Goal: Task Accomplishment & Management: Complete application form

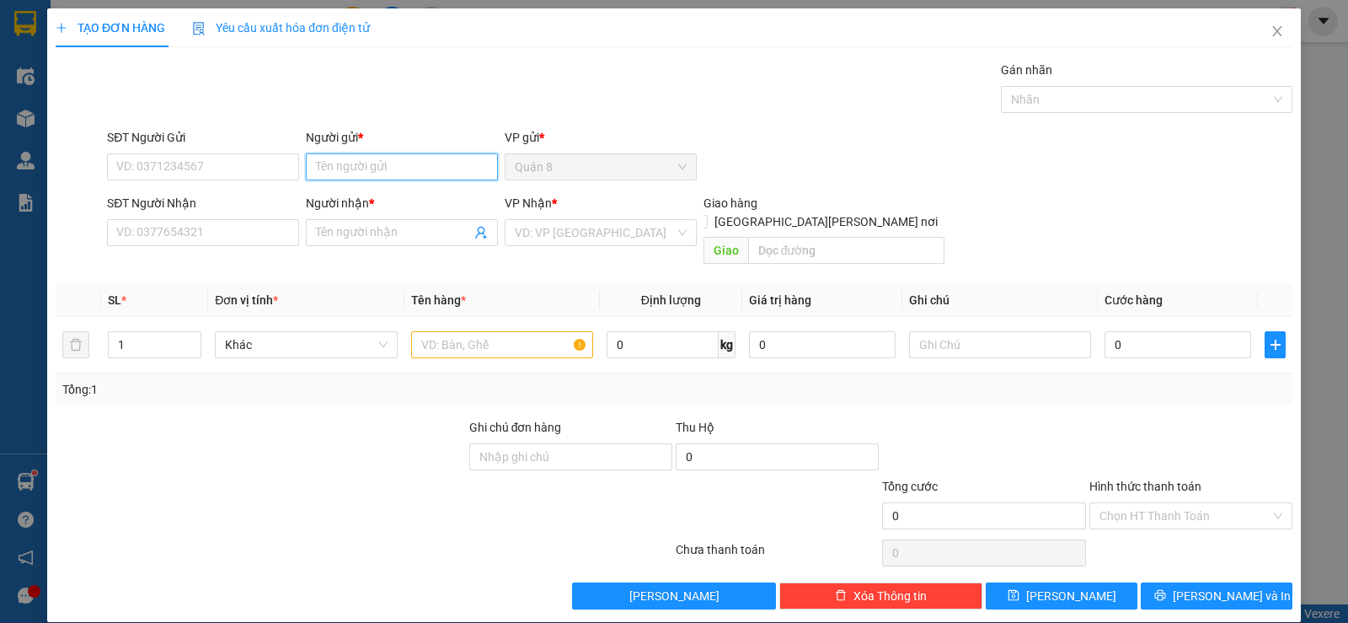
click at [364, 172] on input "Người gửi *" at bounding box center [402, 166] width 192 height 27
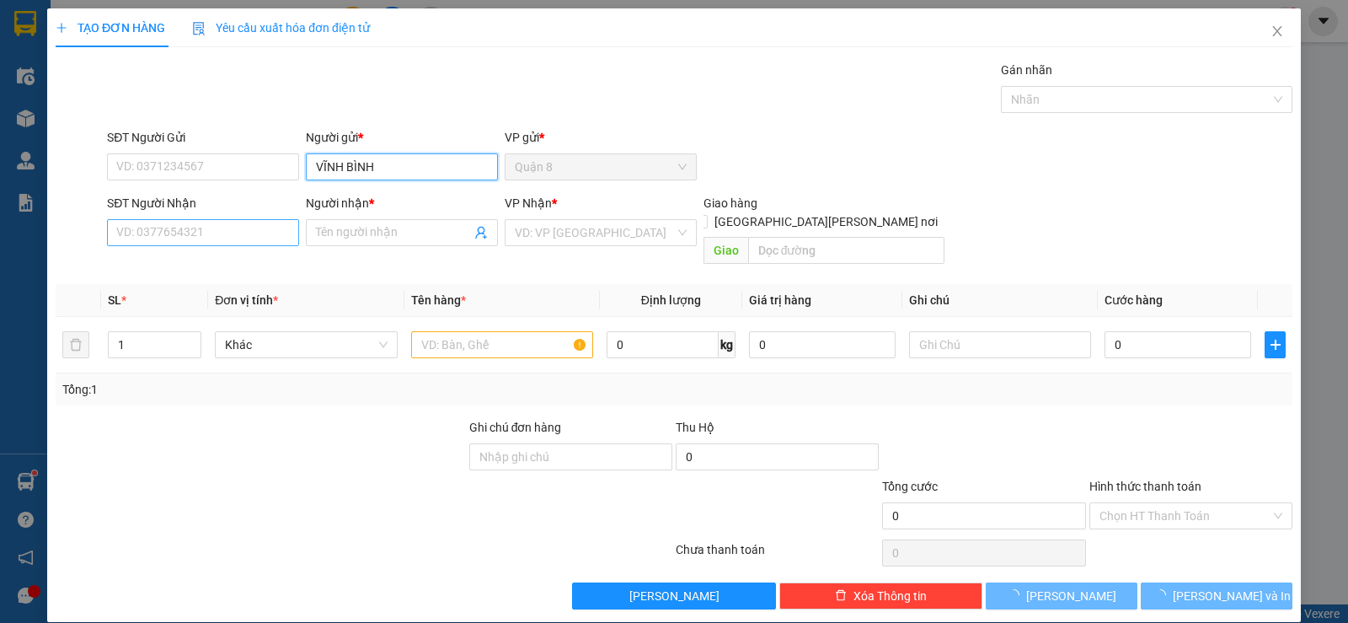
type input "VĨNH BÌNH"
click at [260, 241] on input "SĐT Người Nhận" at bounding box center [203, 232] width 192 height 27
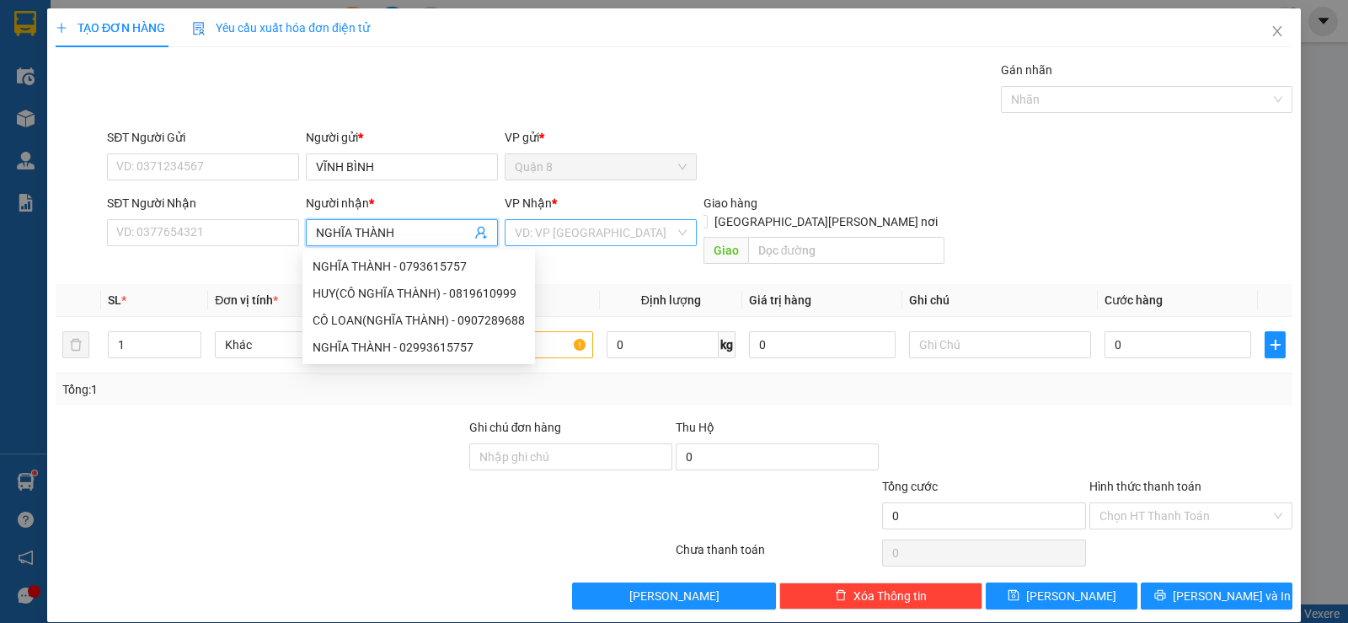
type input "NGHĨA THÀNH"
click at [549, 232] on input "search" at bounding box center [595, 232] width 160 height 25
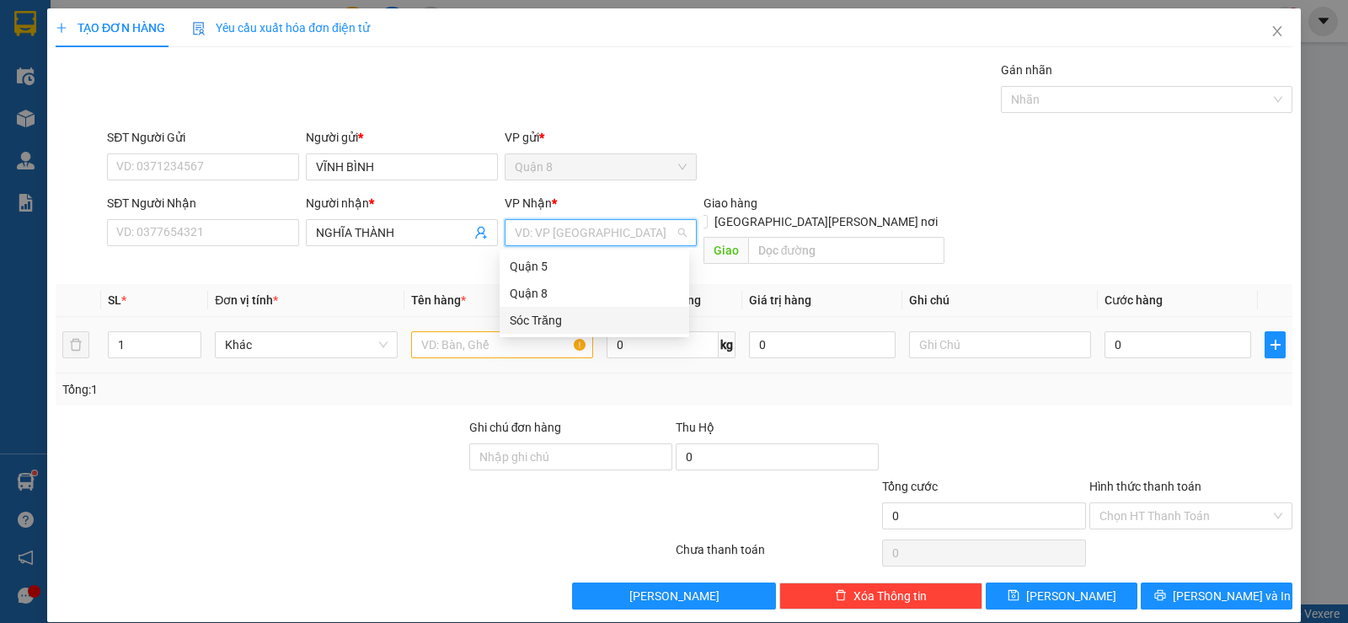
drag, startPoint x: 539, startPoint y: 314, endPoint x: 526, endPoint y: 319, distance: 14.4
click at [538, 314] on div "Sóc Trăng" at bounding box center [594, 320] width 169 height 19
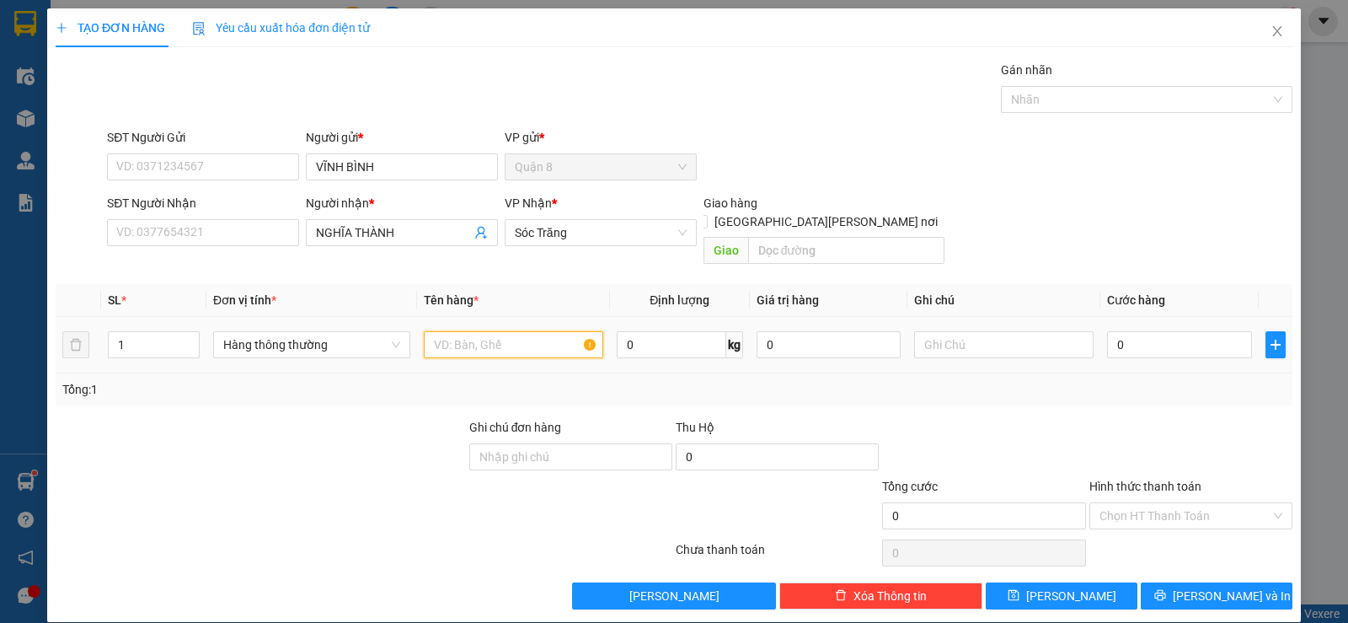
click at [501, 331] on input "text" at bounding box center [513, 344] width 179 height 27
type input "PT"
type input "20"
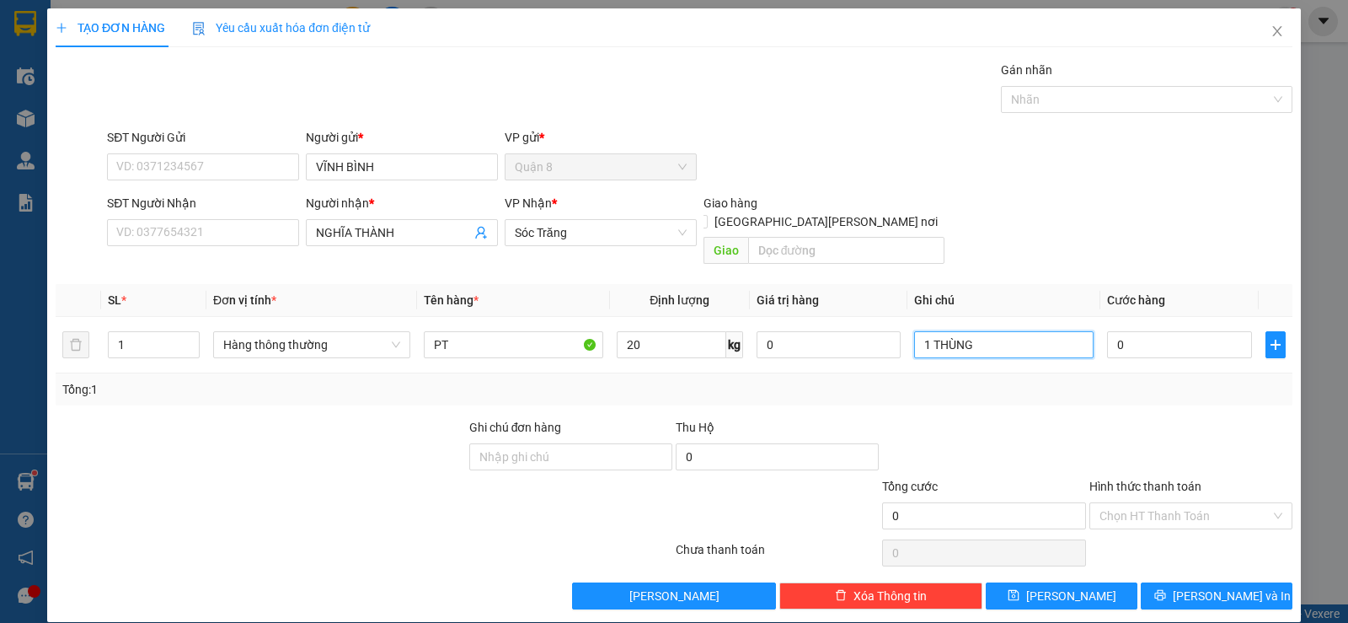
type input "1 THÙNG"
click at [248, 151] on div "SĐT Người Gửi" at bounding box center [203, 140] width 192 height 25
click at [226, 162] on input "SĐT Người Gửi" at bounding box center [203, 166] width 192 height 27
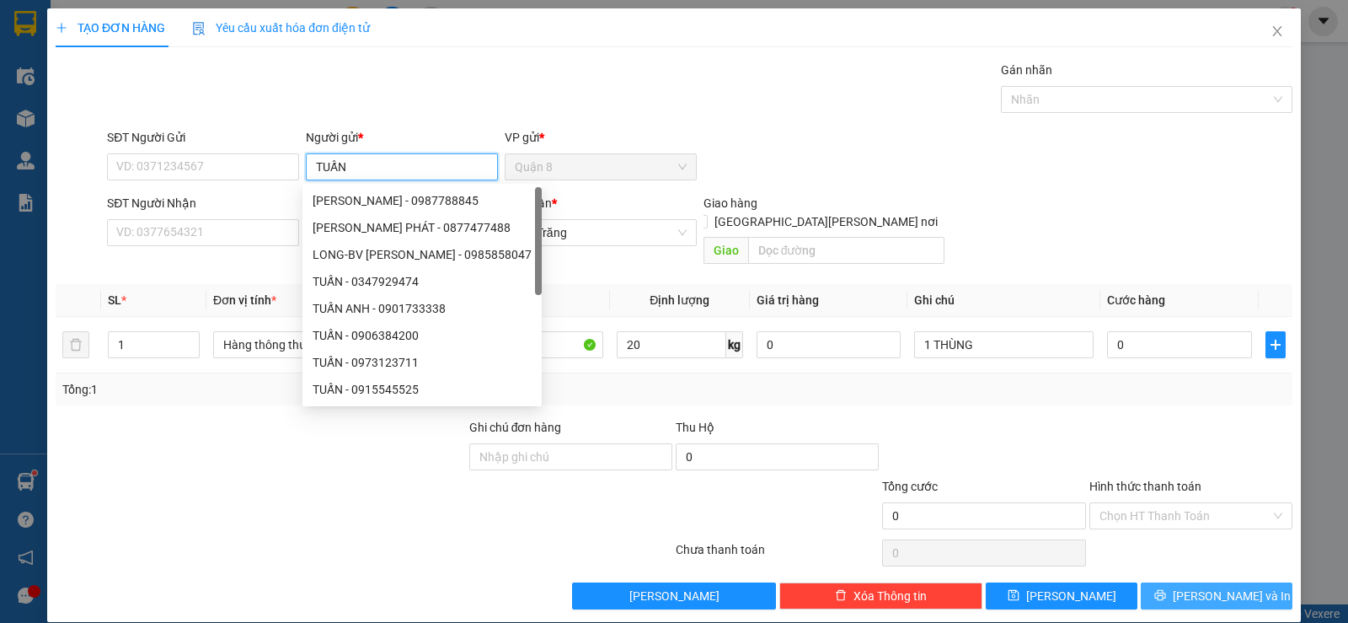
type input "TUẤN"
click at [1239, 582] on button "[PERSON_NAME] và In" at bounding box center [1217, 595] width 152 height 27
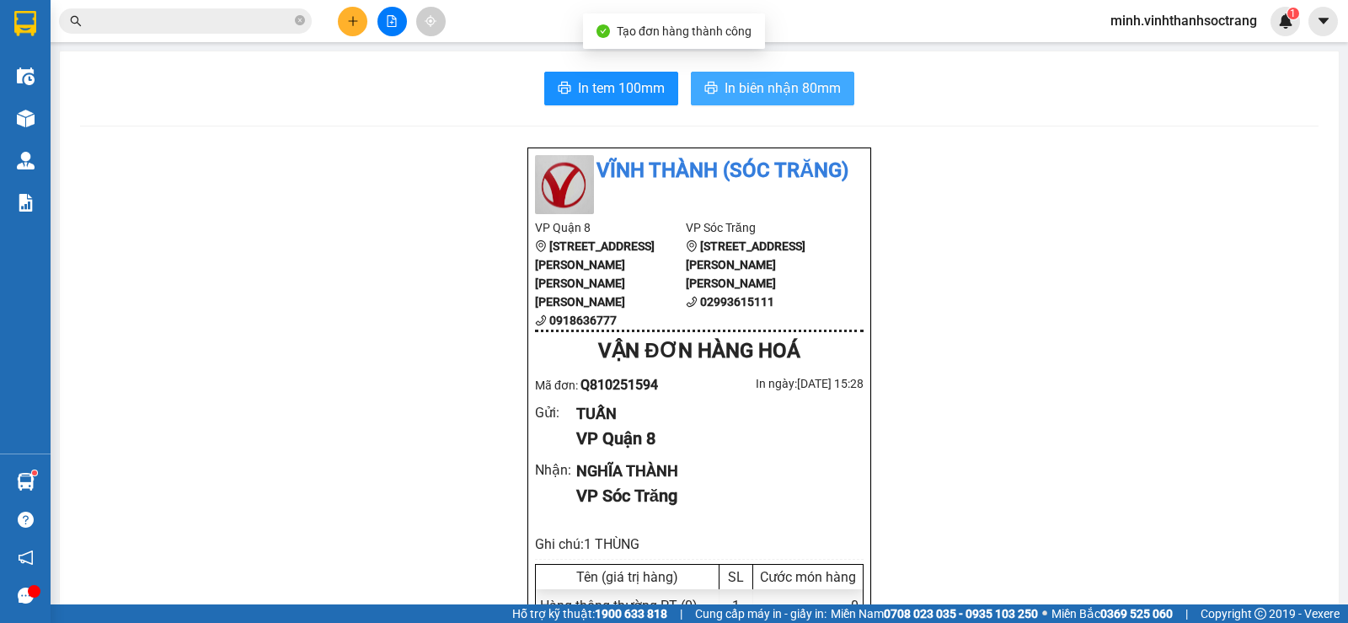
click at [761, 88] on span "In biên nhận 80mm" at bounding box center [783, 88] width 116 height 21
click at [302, 18] on icon "close-circle" at bounding box center [300, 20] width 10 height 10
click at [247, 25] on input "text" at bounding box center [192, 21] width 199 height 19
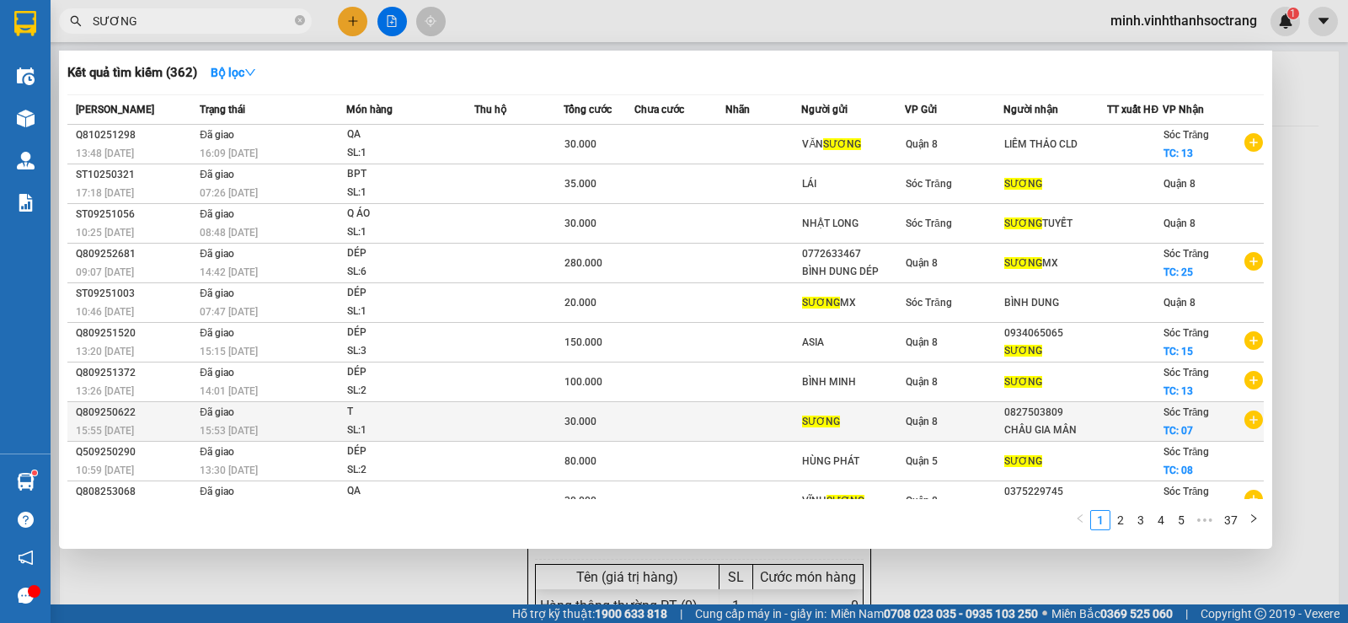
scroll to position [22, 0]
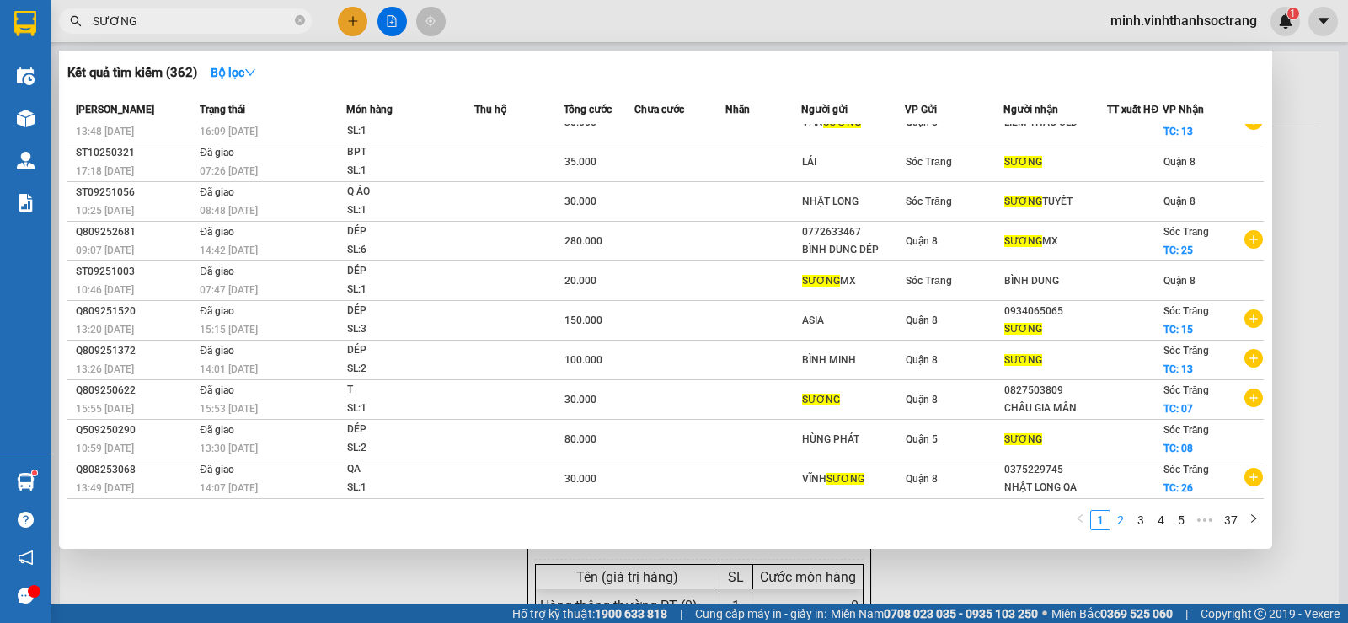
type input "SƯƠNG"
click at [1126, 520] on link "2" at bounding box center [1120, 520] width 19 height 19
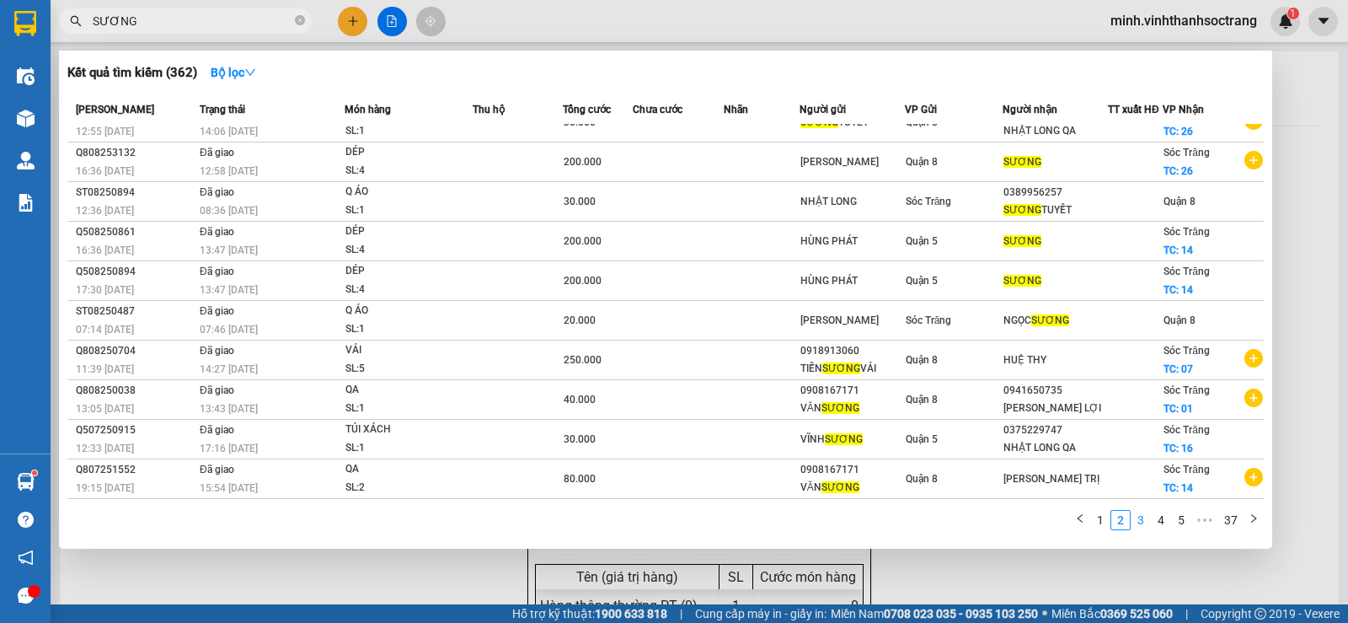
click at [1141, 524] on link "3" at bounding box center [1141, 520] width 19 height 19
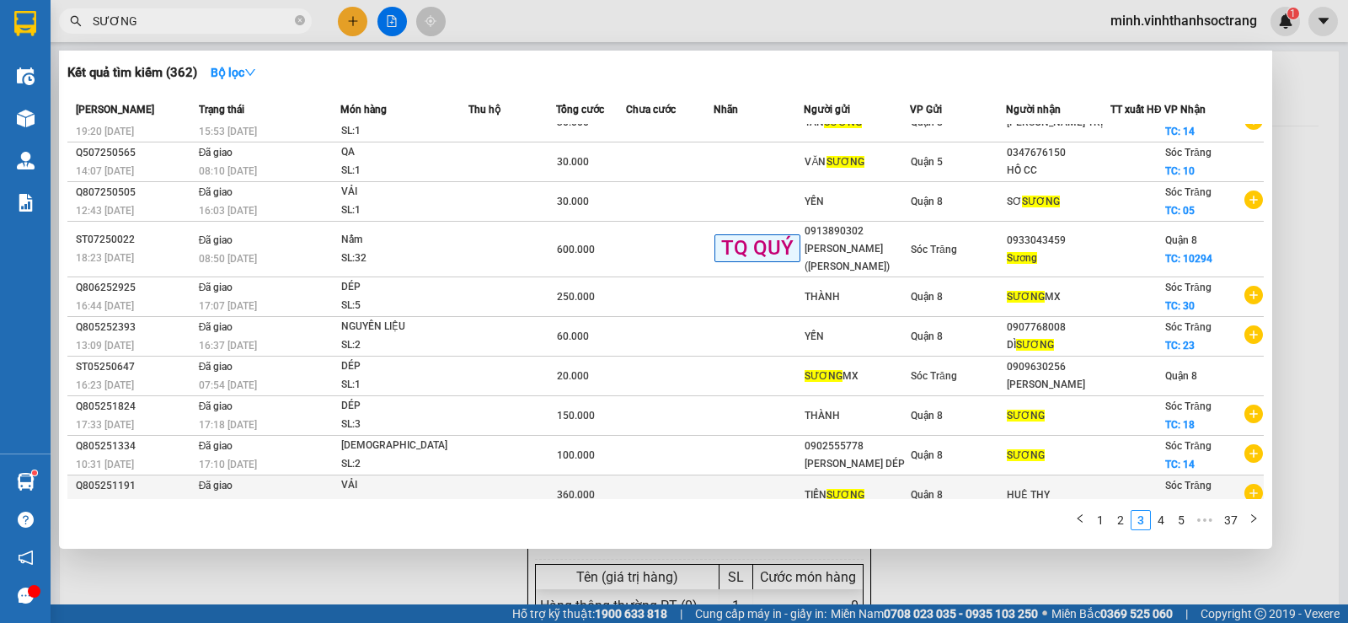
scroll to position [32, 0]
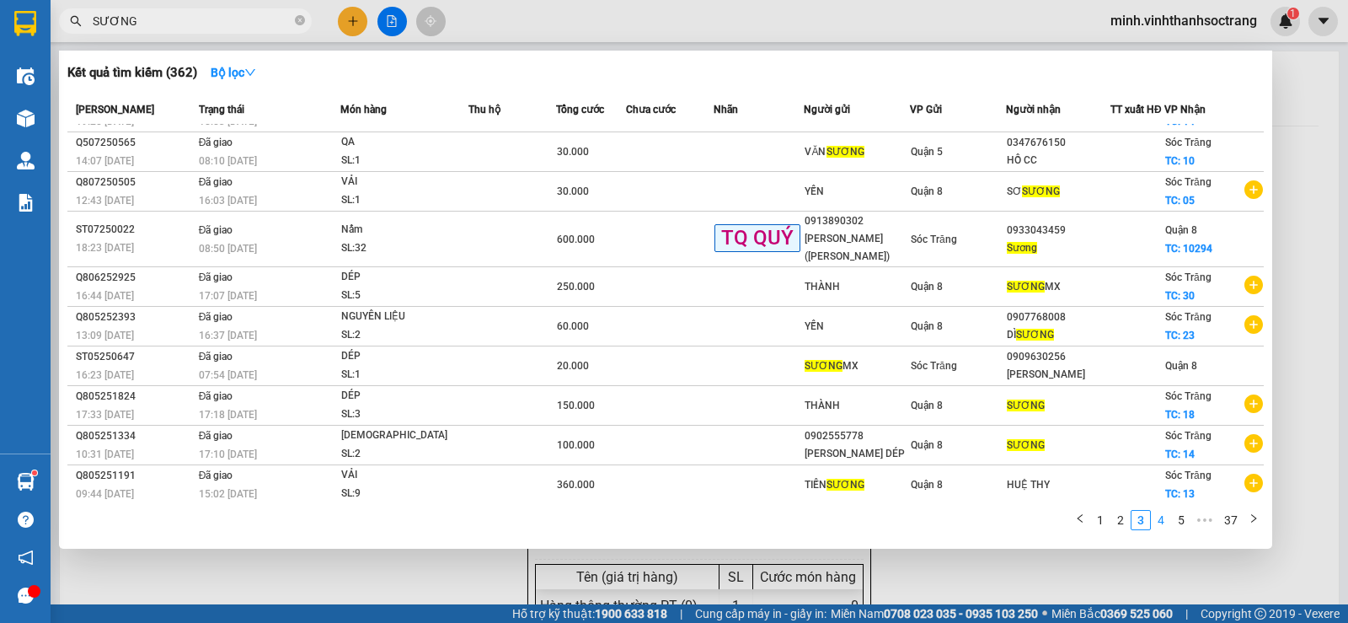
click at [1164, 520] on link "4" at bounding box center [1161, 520] width 19 height 19
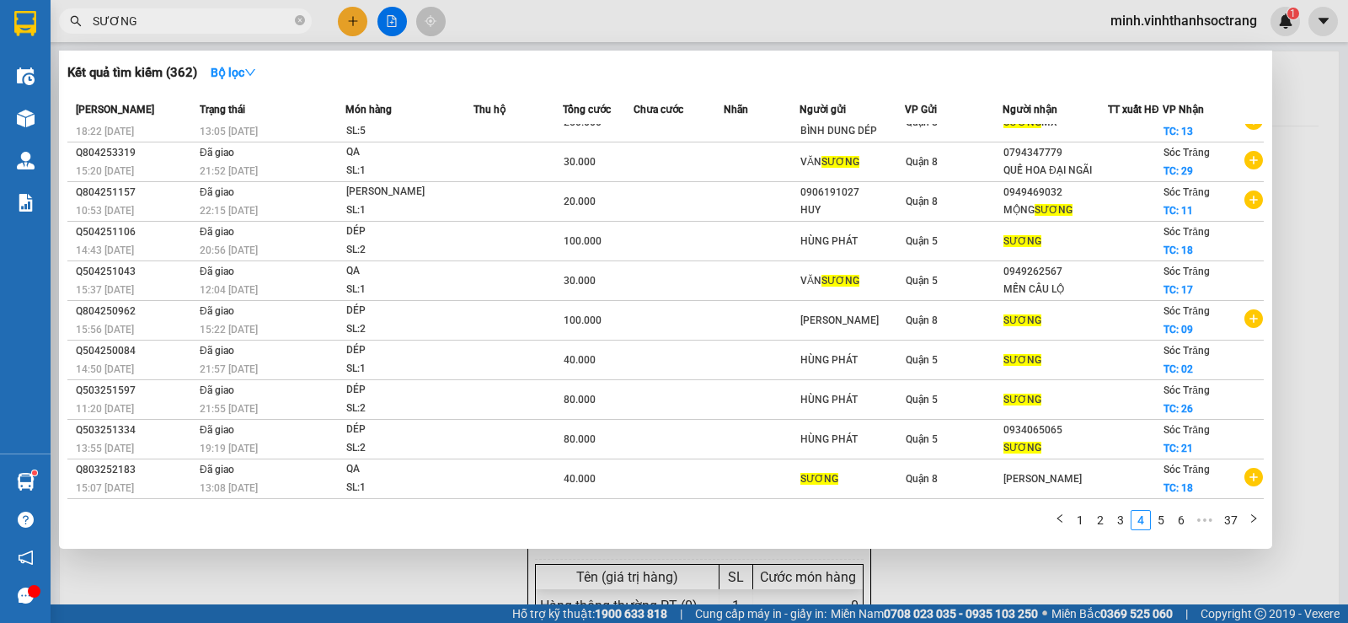
scroll to position [22, 0]
click at [1164, 522] on link "5" at bounding box center [1161, 520] width 19 height 19
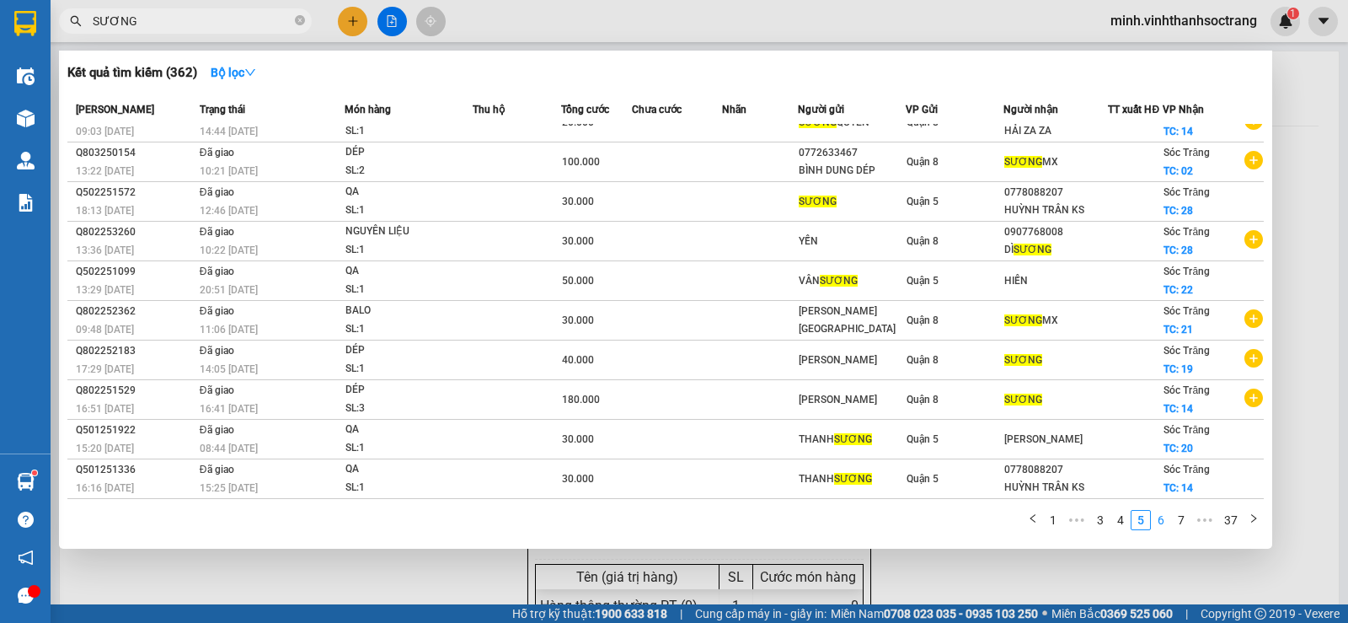
click at [1162, 526] on link "6" at bounding box center [1161, 520] width 19 height 19
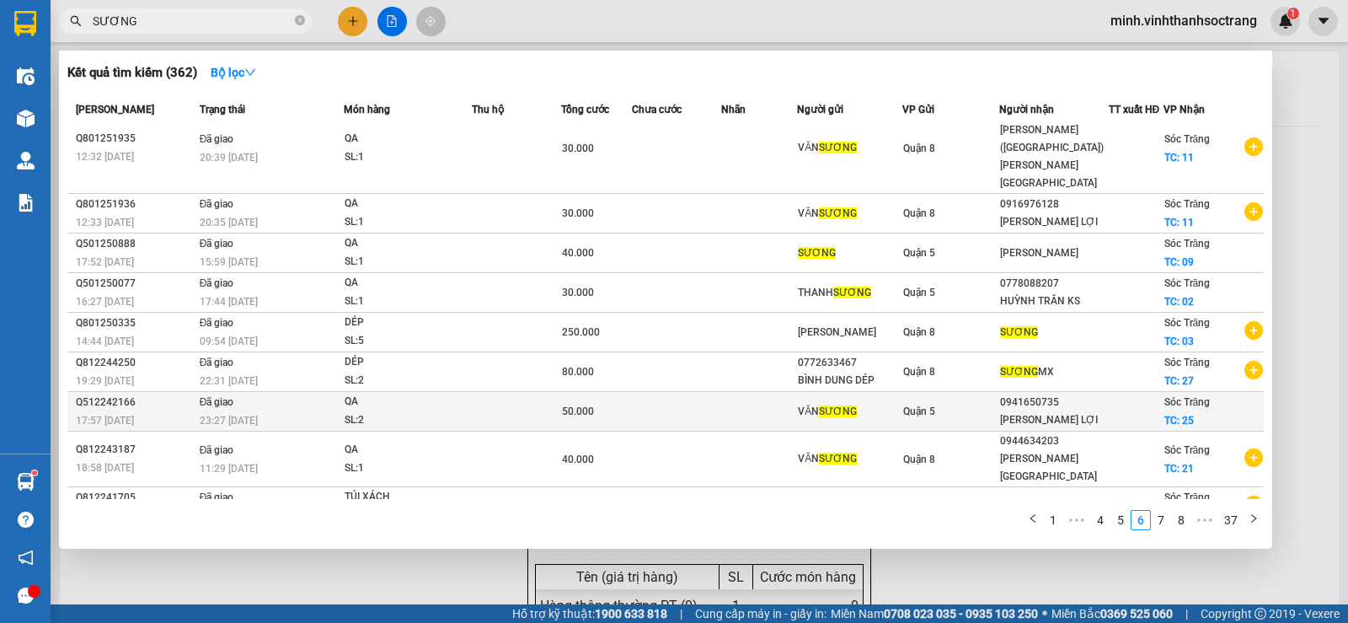
scroll to position [0, 0]
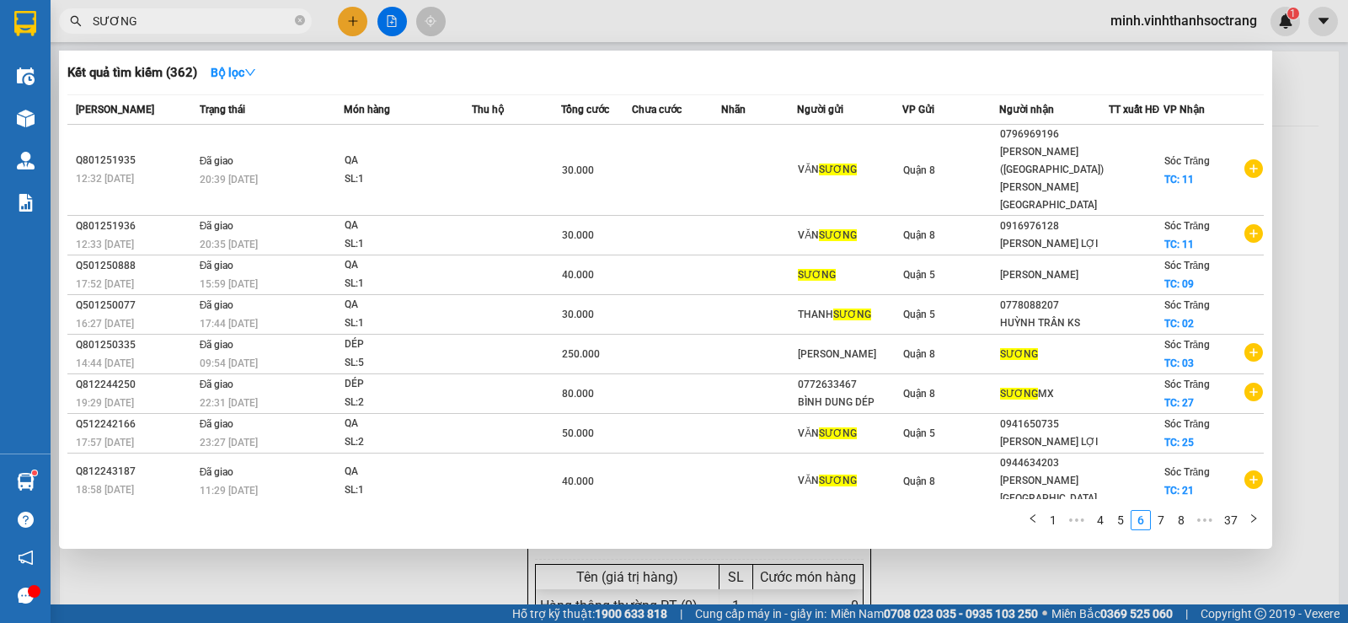
click at [356, 13] on div at bounding box center [674, 311] width 1348 height 623
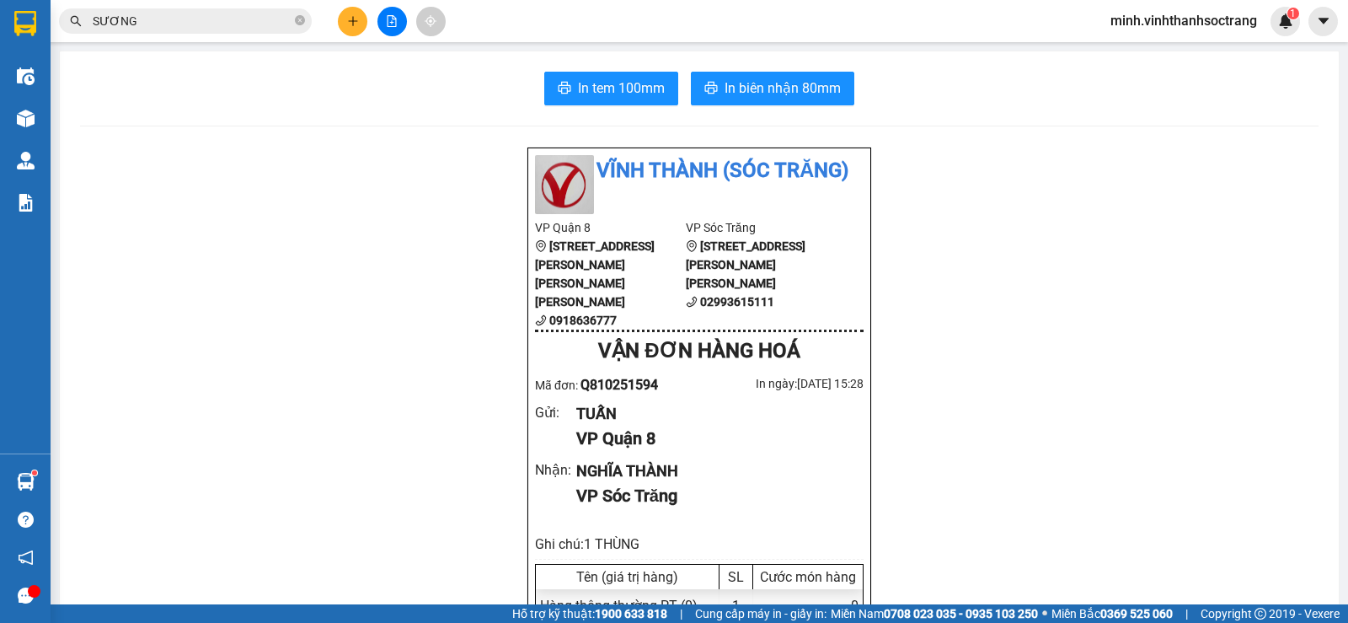
click at [354, 24] on icon "plus" at bounding box center [353, 21] width 12 height 12
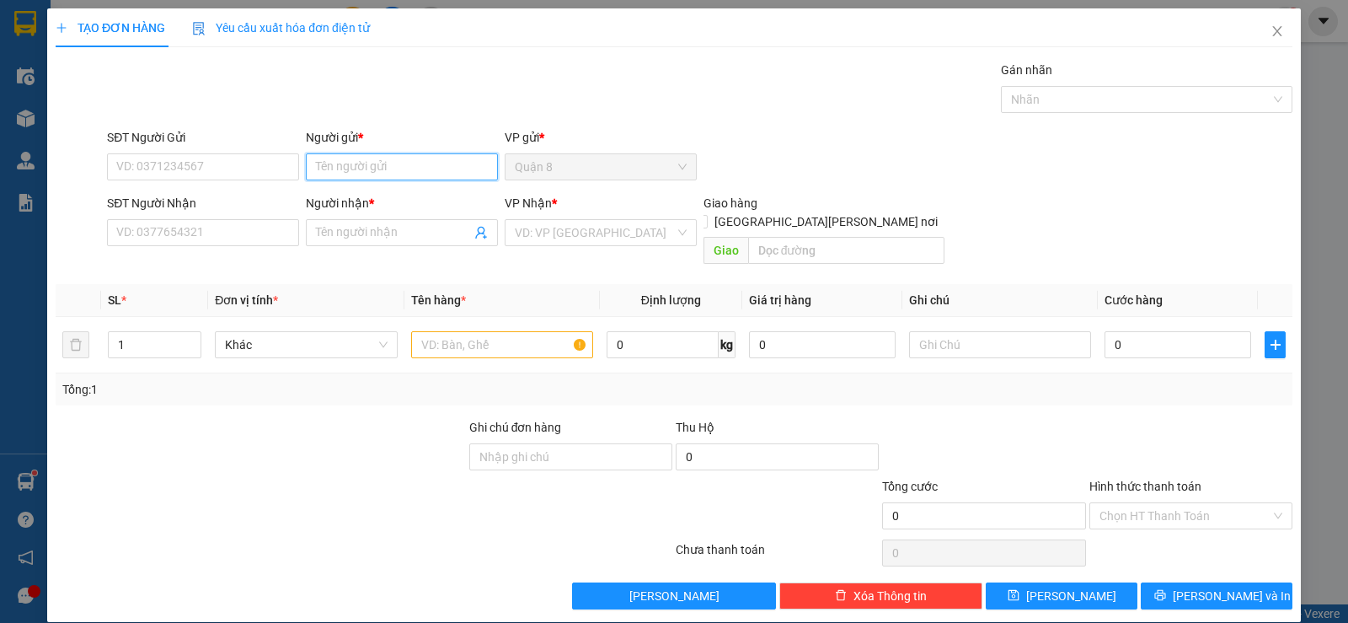
click at [367, 169] on input "Người gửi *" at bounding box center [402, 166] width 192 height 27
type input "GAMA"
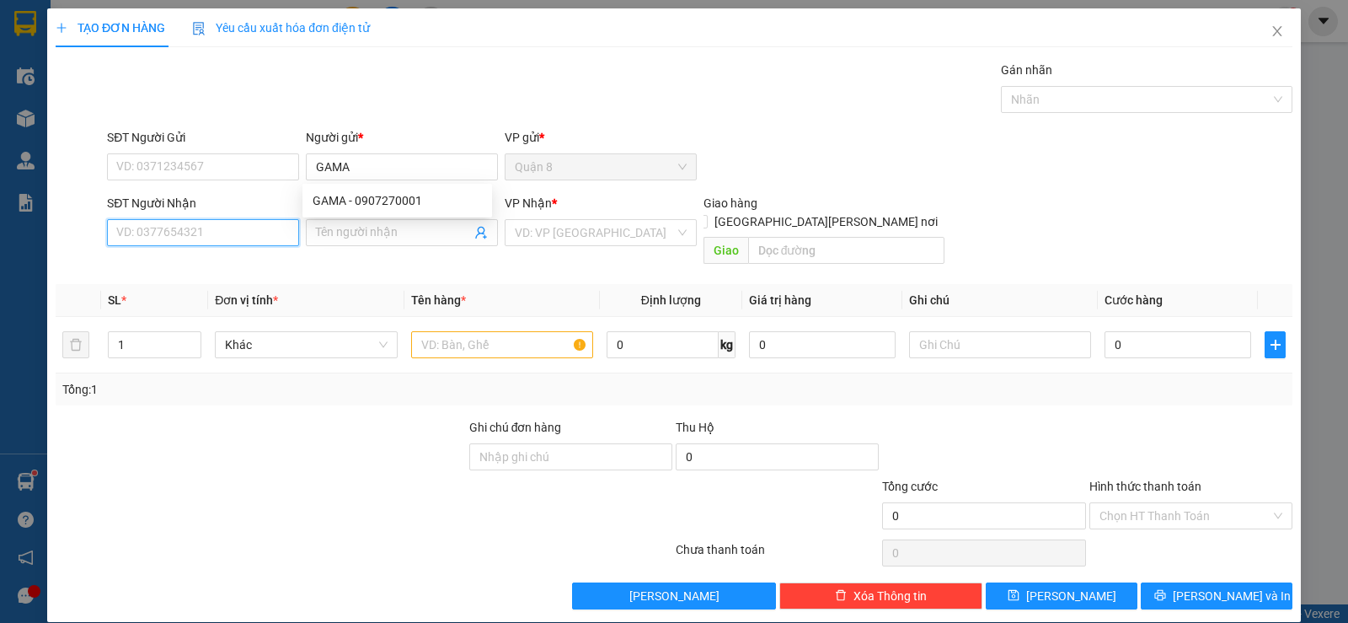
click at [153, 227] on input "SĐT Người Nhận" at bounding box center [203, 232] width 192 height 27
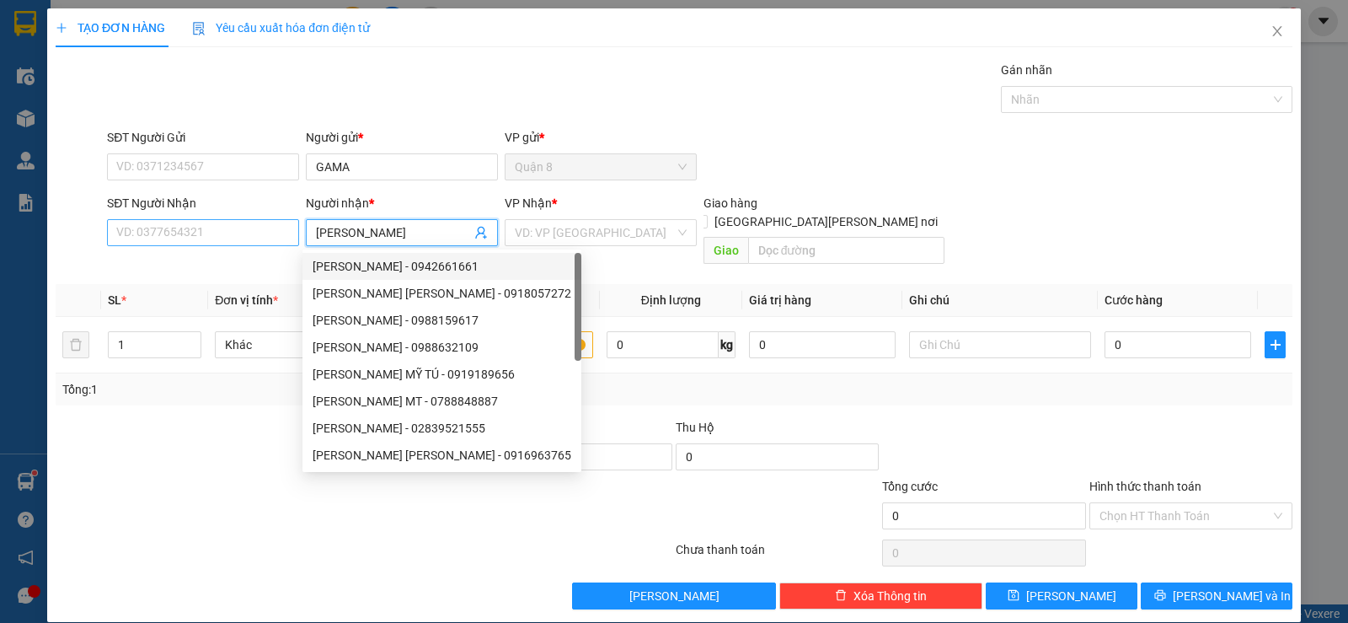
type input "[PERSON_NAME]"
click at [255, 237] on input "SĐT Người Nhận" at bounding box center [203, 232] width 192 height 27
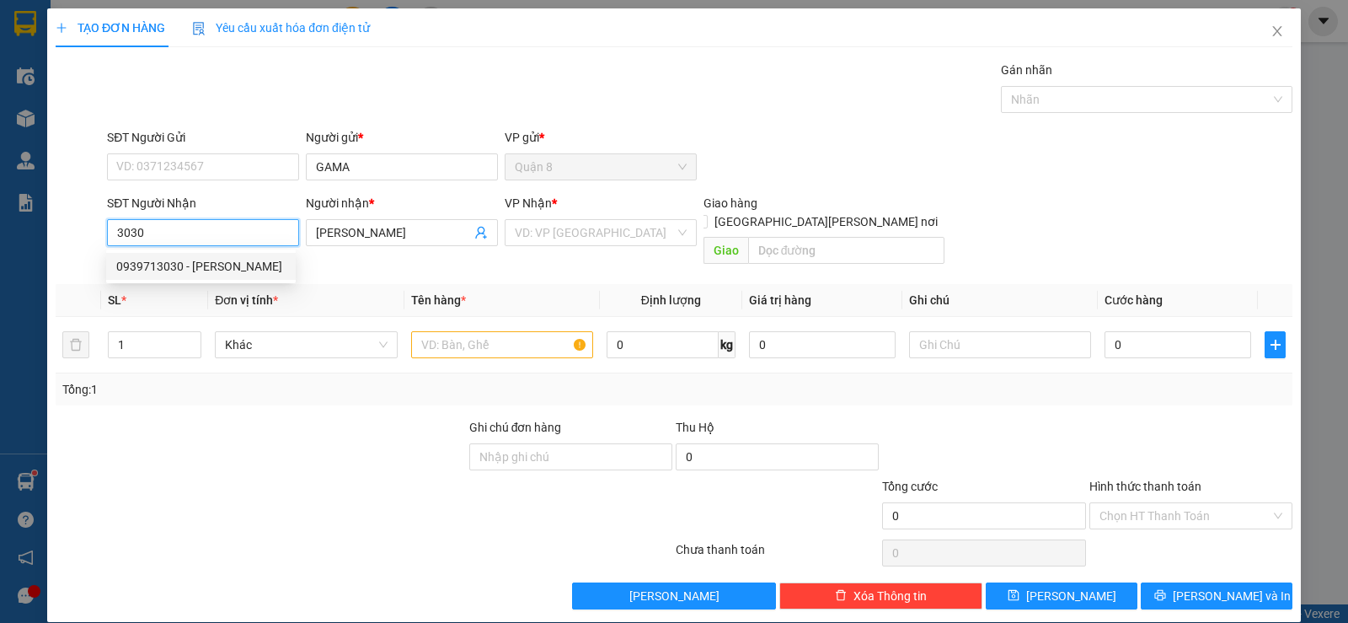
click at [138, 258] on div "0939713030 - [PERSON_NAME]" at bounding box center [200, 266] width 169 height 19
type input "0939713030"
type input "[PERSON_NAME]"
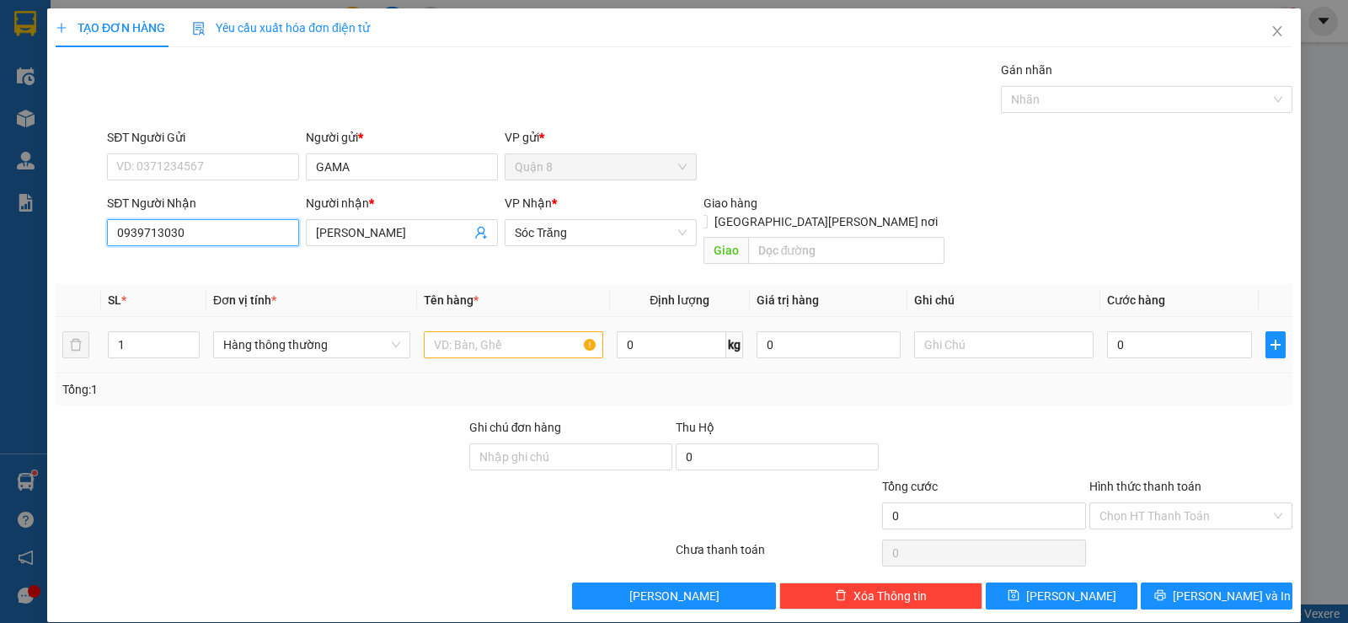
type input "0939713030"
click at [478, 331] on input "text" at bounding box center [513, 344] width 179 height 27
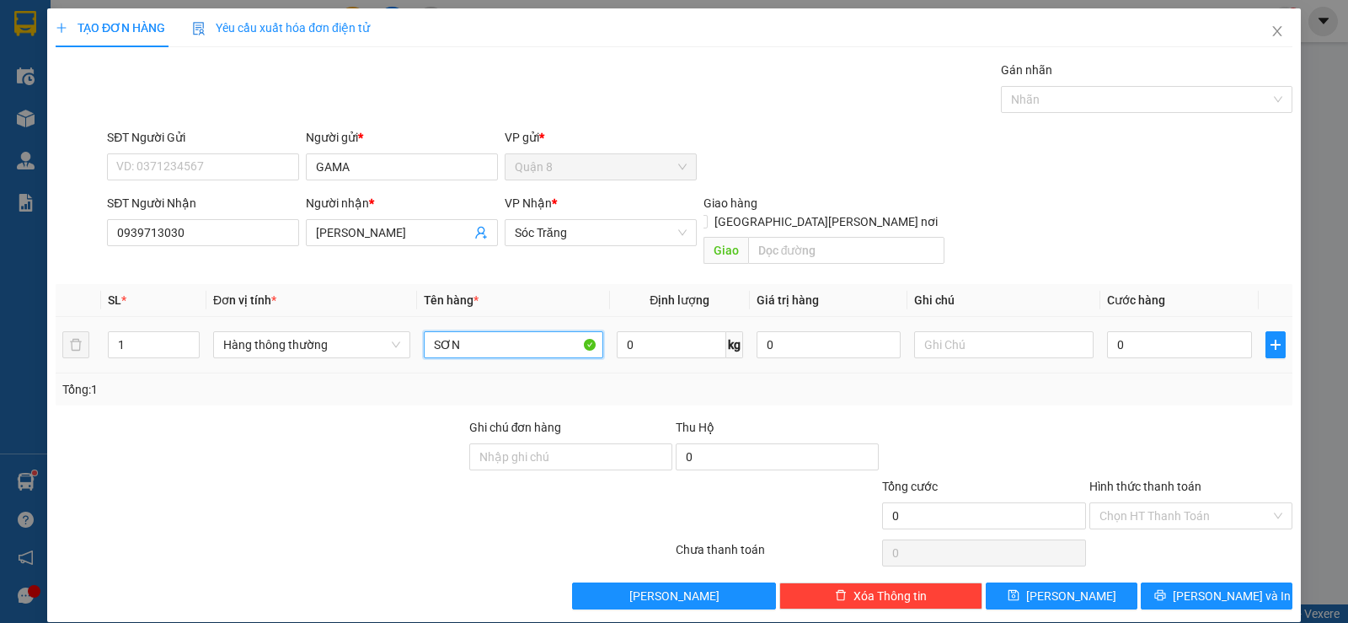
type input "SƠN"
type input "5"
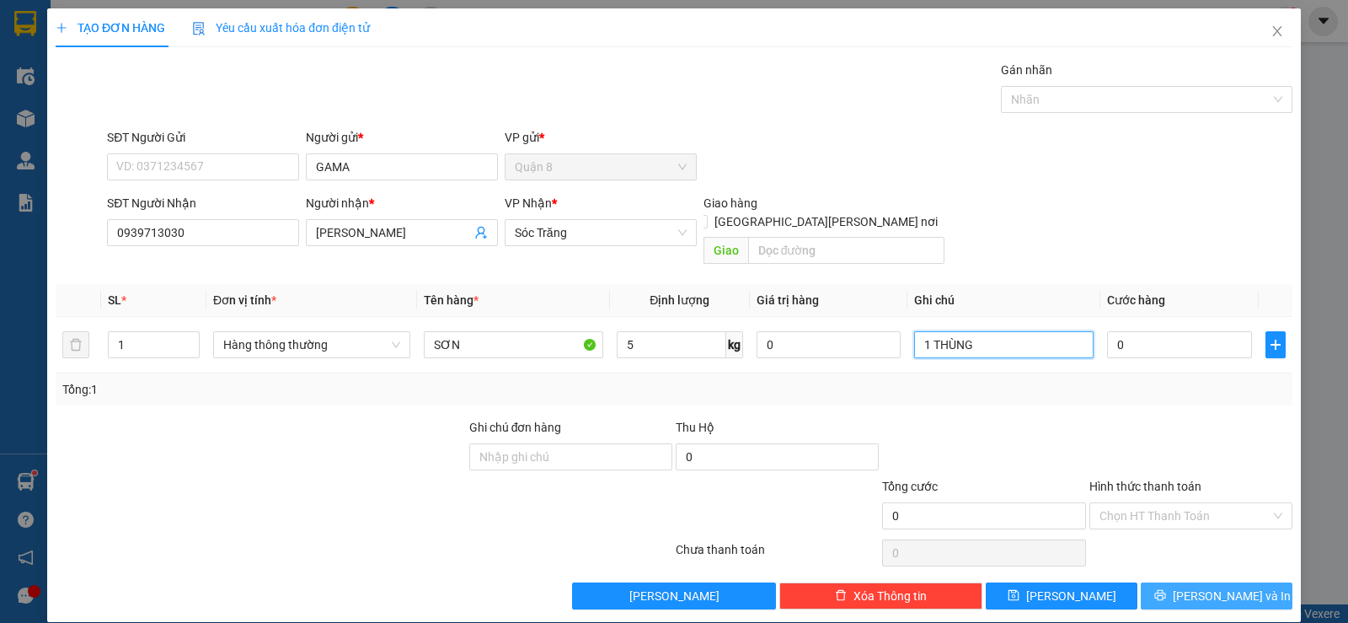
type input "1 THÙNG"
click at [1220, 586] on span "[PERSON_NAME] và In" at bounding box center [1232, 595] width 118 height 19
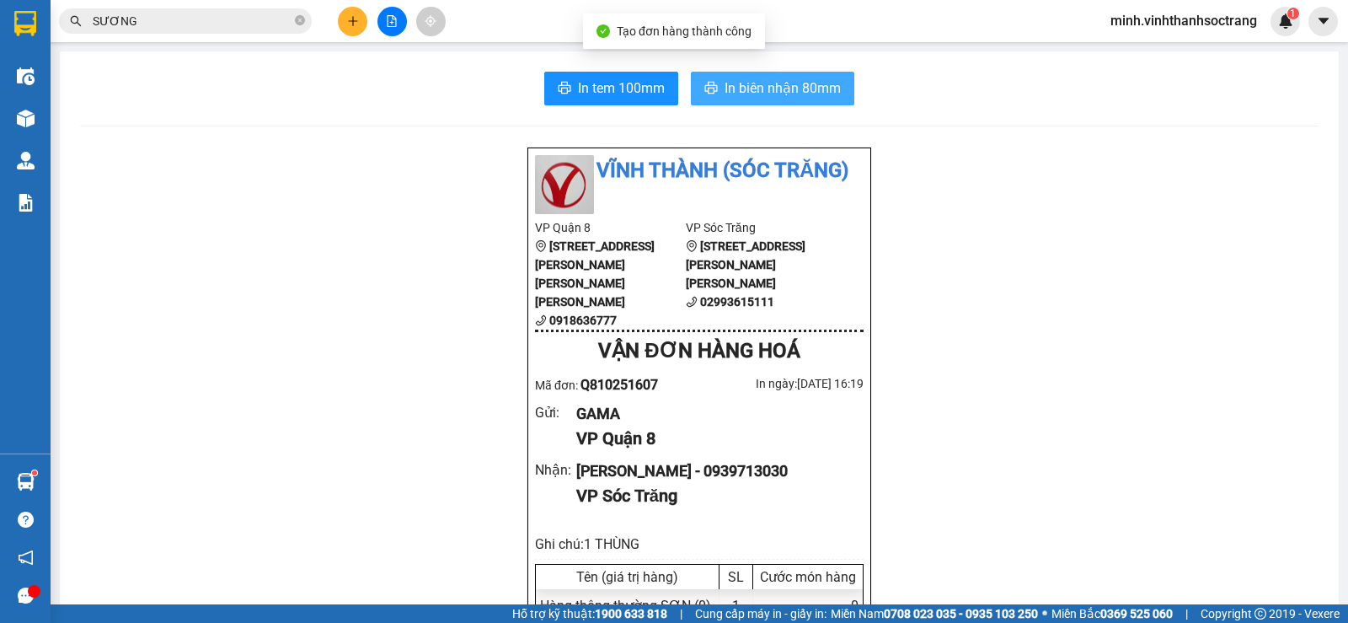
click at [771, 84] on span "In biên nhận 80mm" at bounding box center [783, 88] width 116 height 21
click at [803, 94] on span "In biên nhận 80mm" at bounding box center [783, 88] width 116 height 21
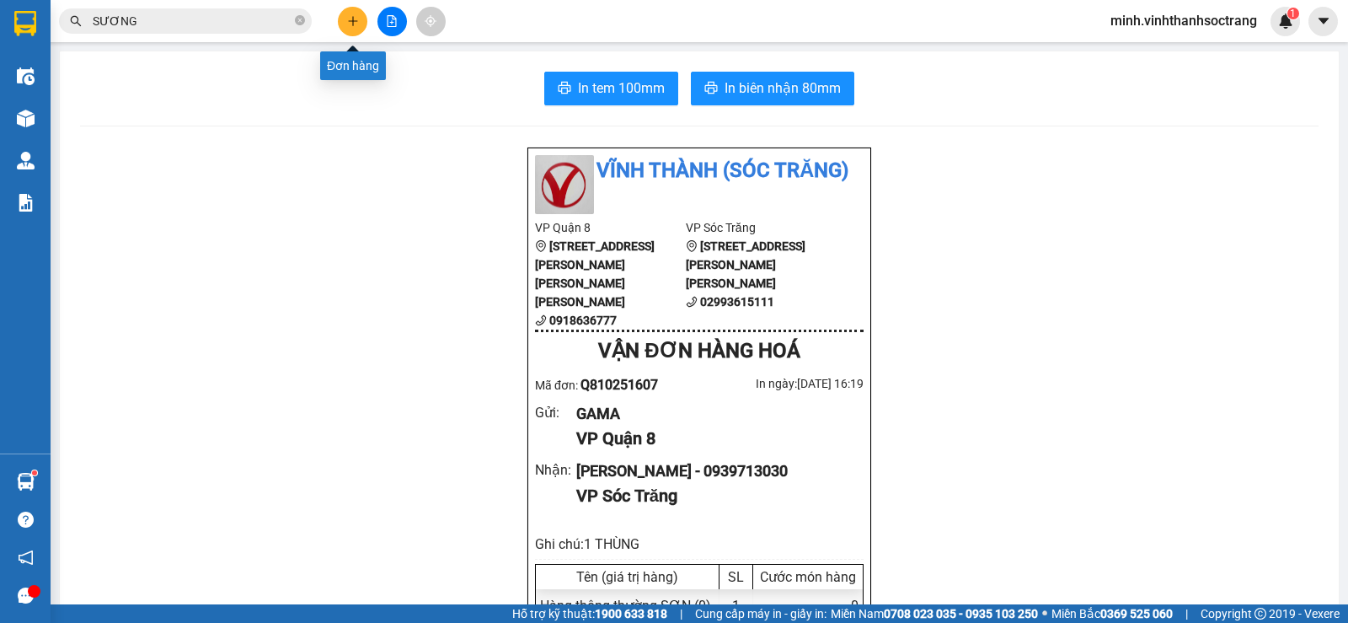
click at [357, 24] on icon "plus" at bounding box center [353, 21] width 12 height 12
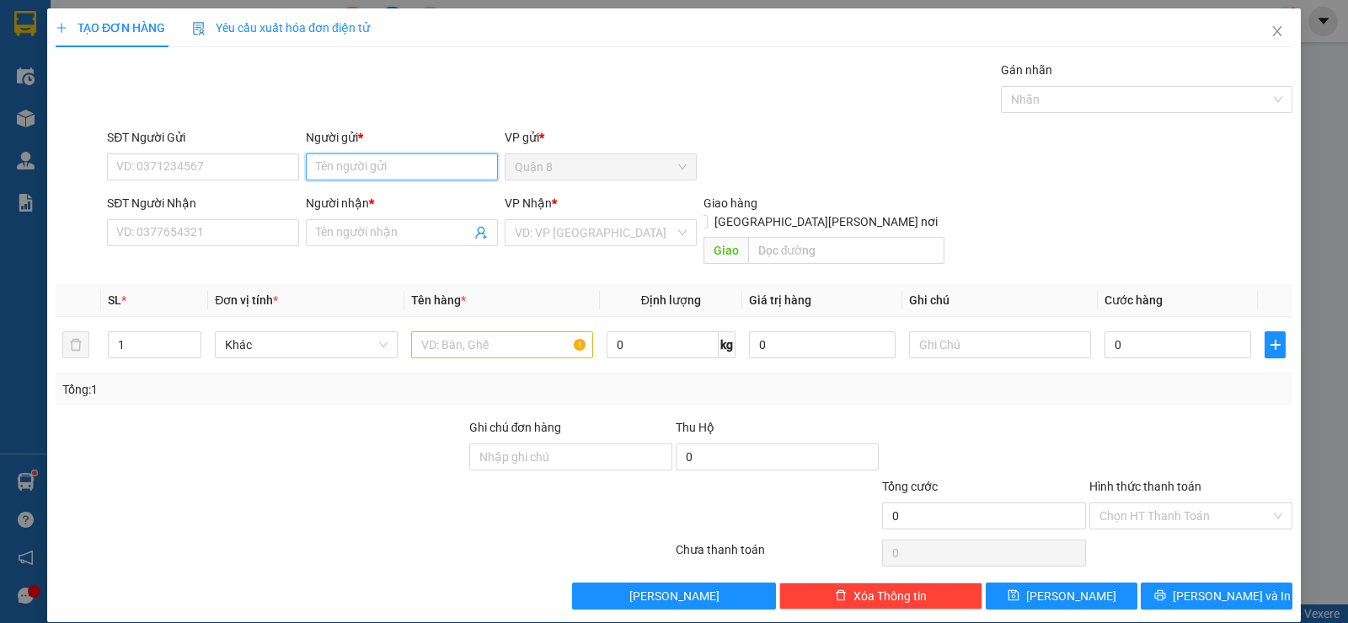
click at [421, 178] on input "Người gửi *" at bounding box center [402, 166] width 192 height 27
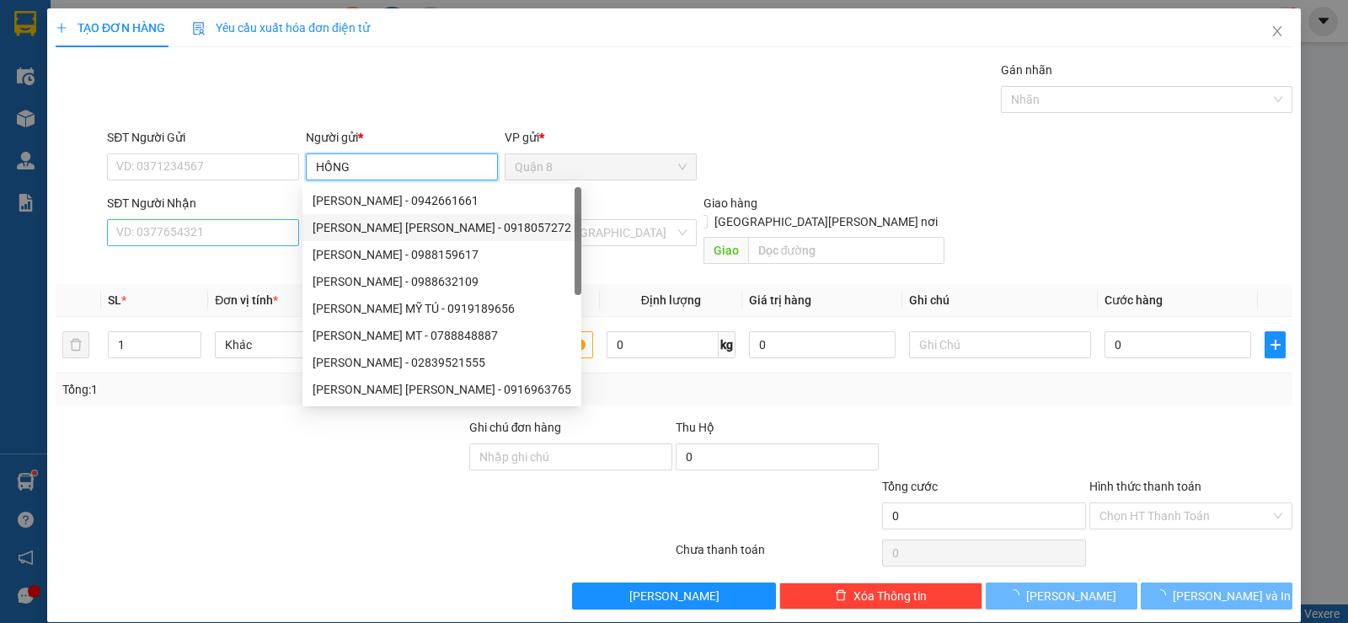
type input "HỒNG"
click at [255, 239] on input "SĐT Người Nhận" at bounding box center [203, 232] width 192 height 27
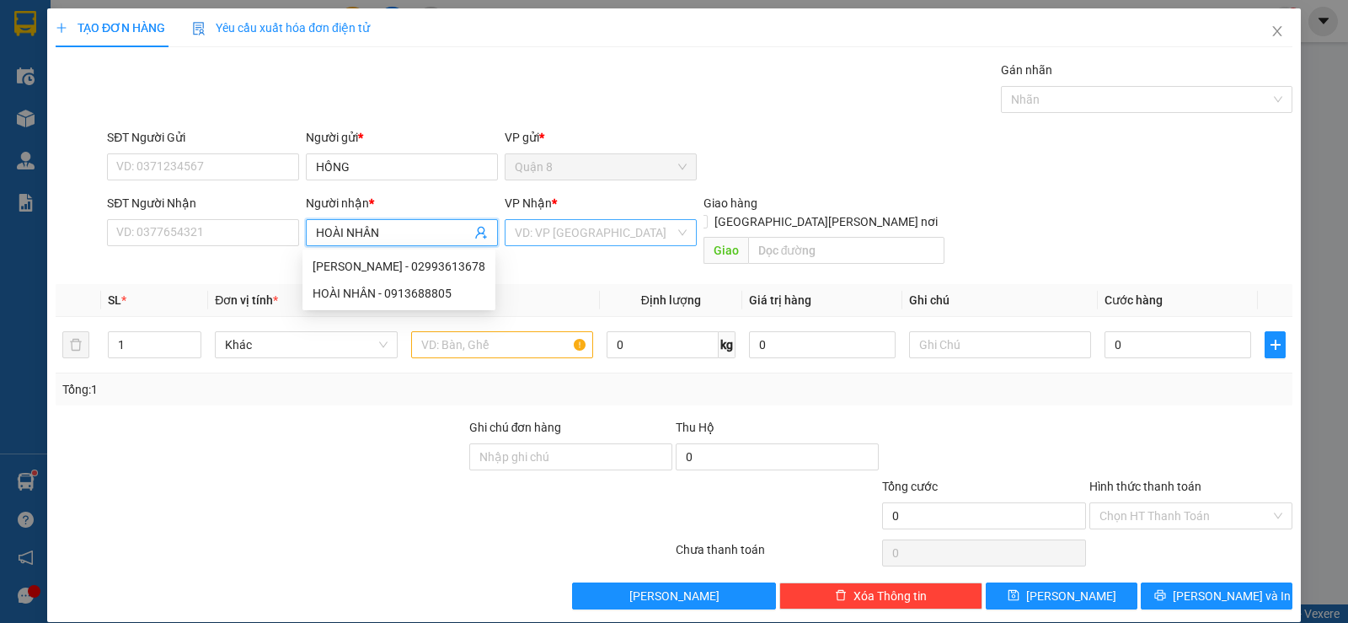
type input "HOÀI NHÂN"
click at [540, 230] on input "search" at bounding box center [595, 232] width 160 height 25
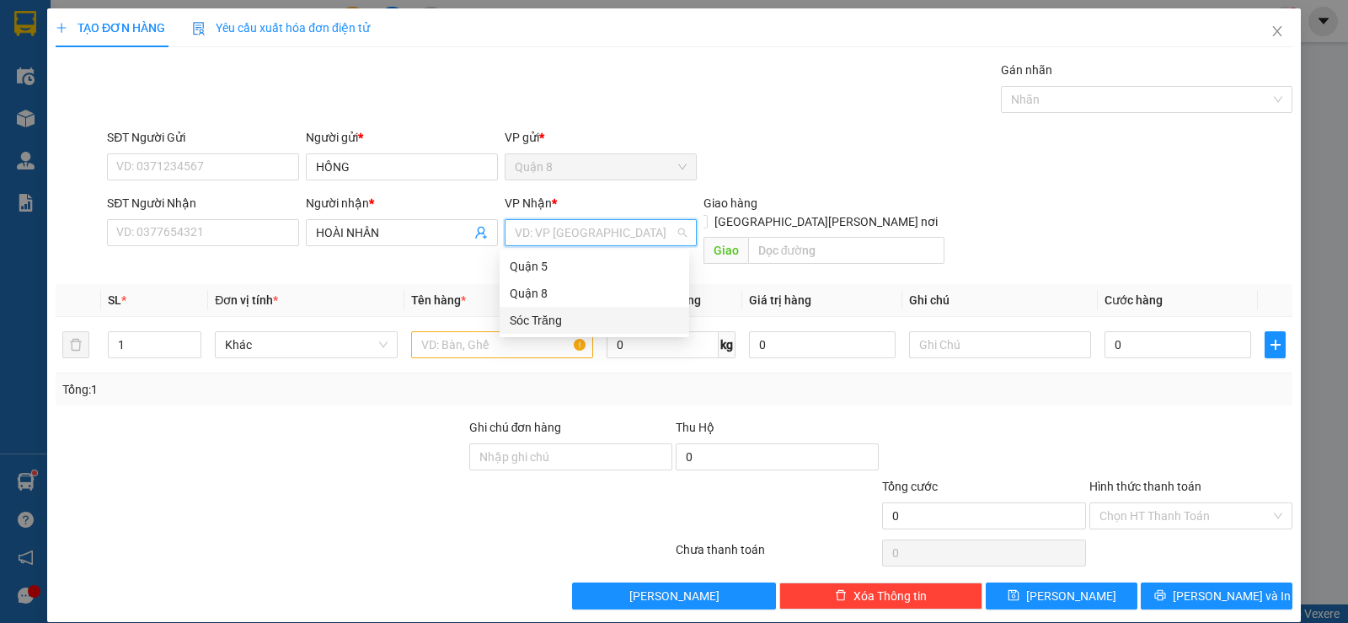
click at [534, 320] on div "Sóc Trăng" at bounding box center [594, 320] width 169 height 19
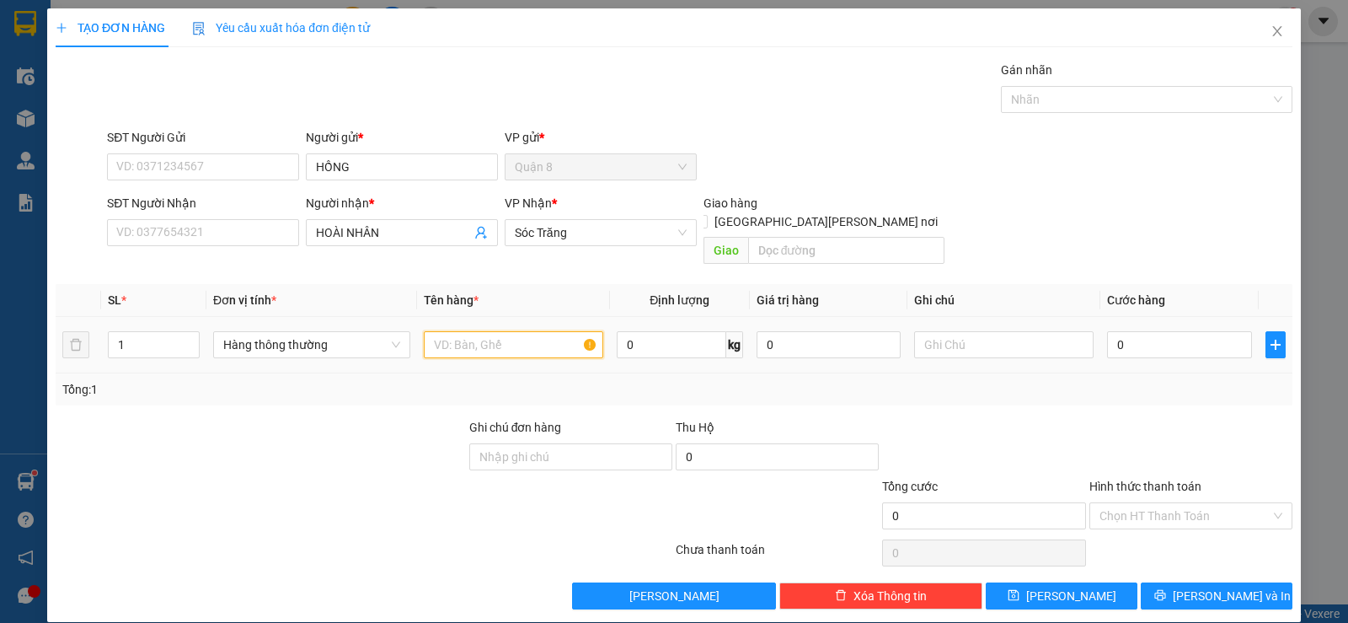
click at [511, 331] on input "text" at bounding box center [513, 344] width 179 height 27
type input "TIVI"
type input "20"
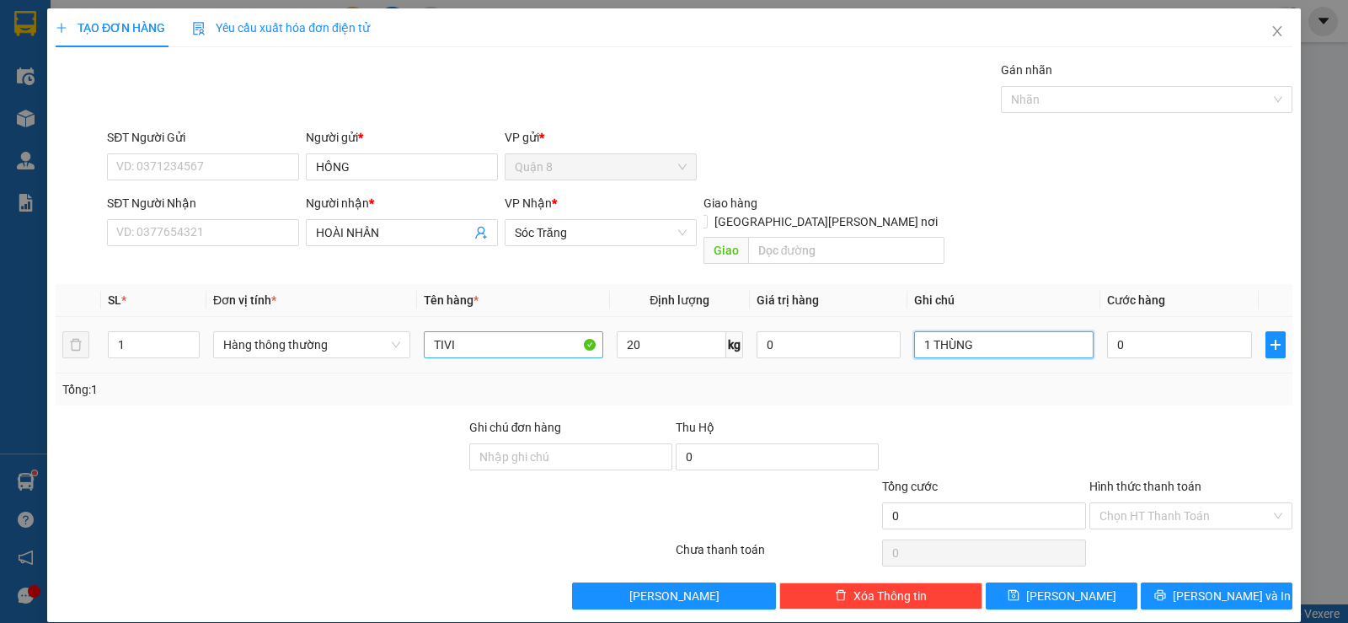
type input "1 THÙNG"
type input "5"
type input "50"
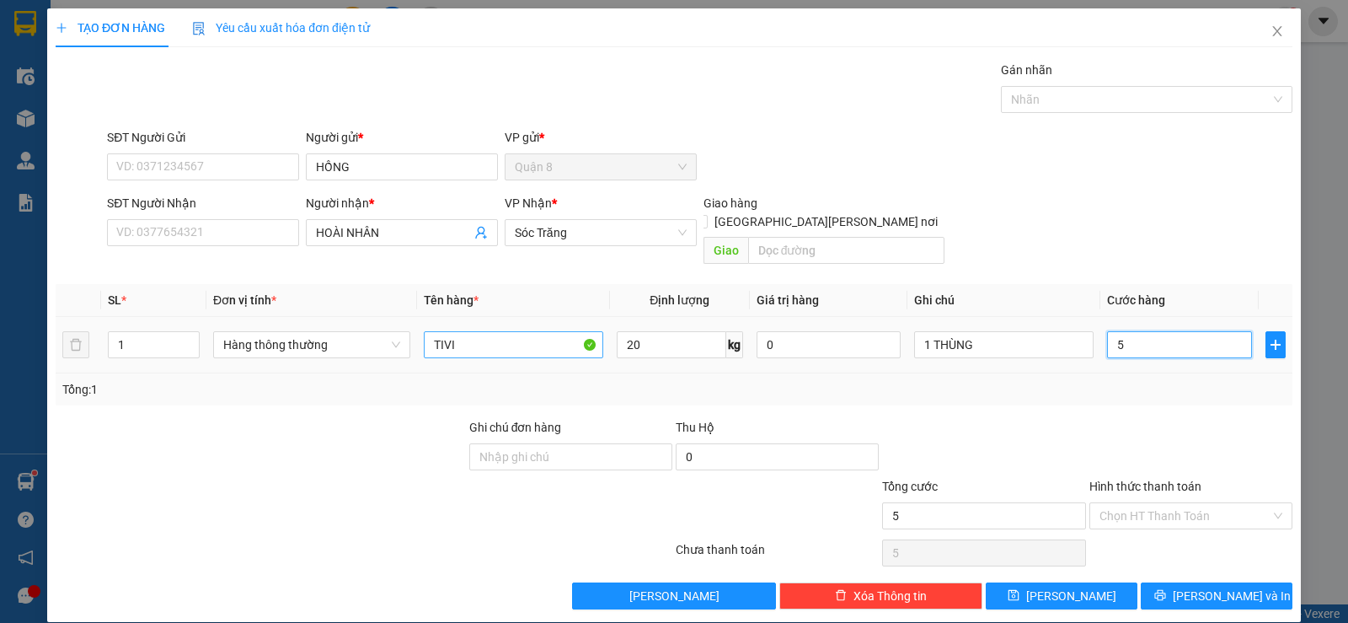
type input "50"
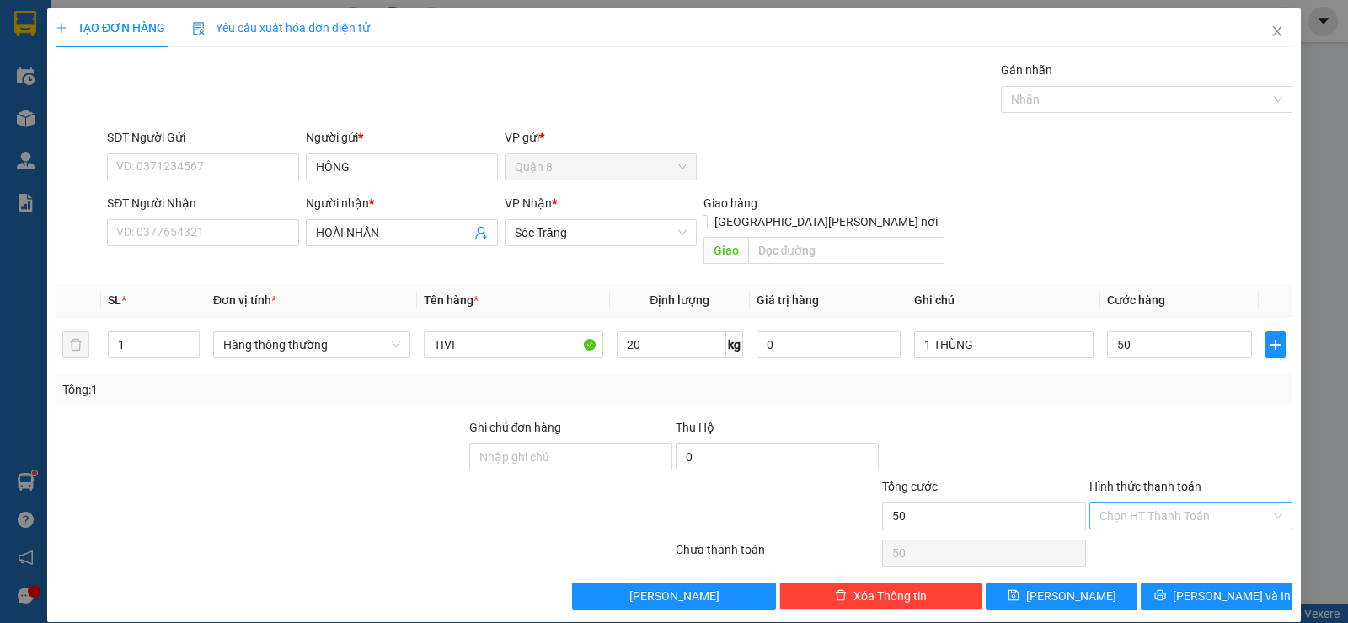
type input "50.000"
click at [1108, 503] on input "Hình thức thanh toán" at bounding box center [1185, 515] width 171 height 25
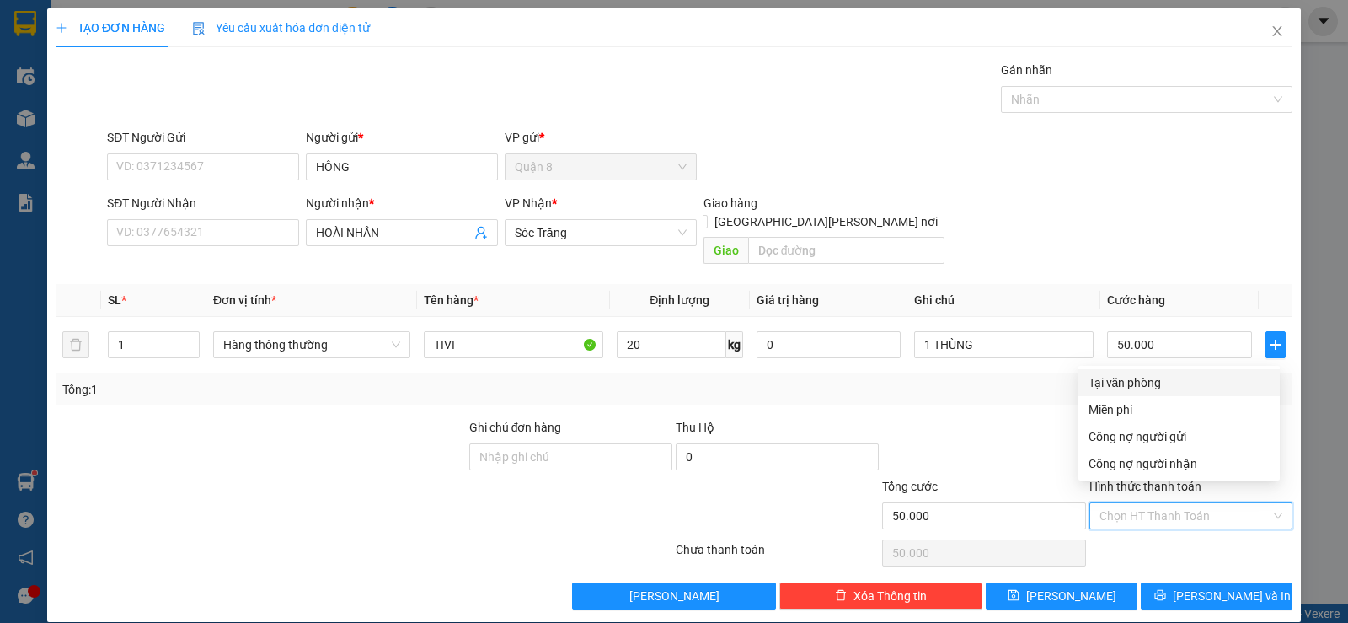
click at [1113, 383] on div "Tại văn phòng" at bounding box center [1179, 382] width 181 height 19
type input "0"
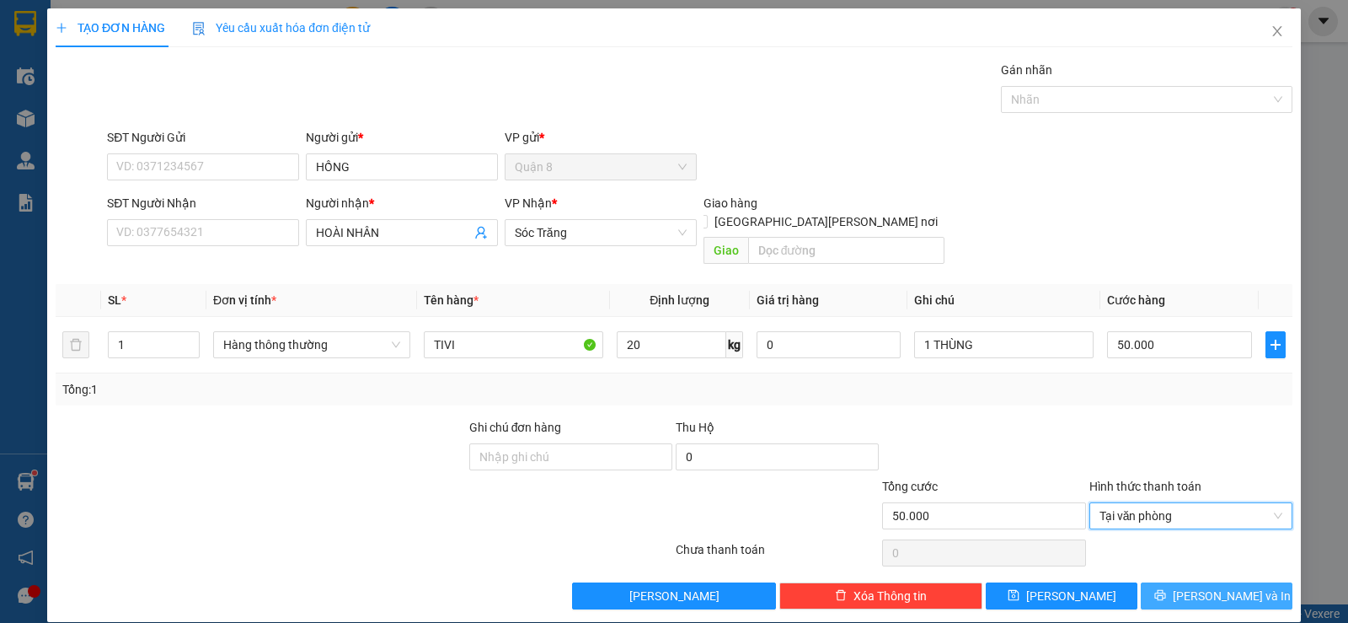
click at [1212, 586] on span "[PERSON_NAME] và In" at bounding box center [1232, 595] width 118 height 19
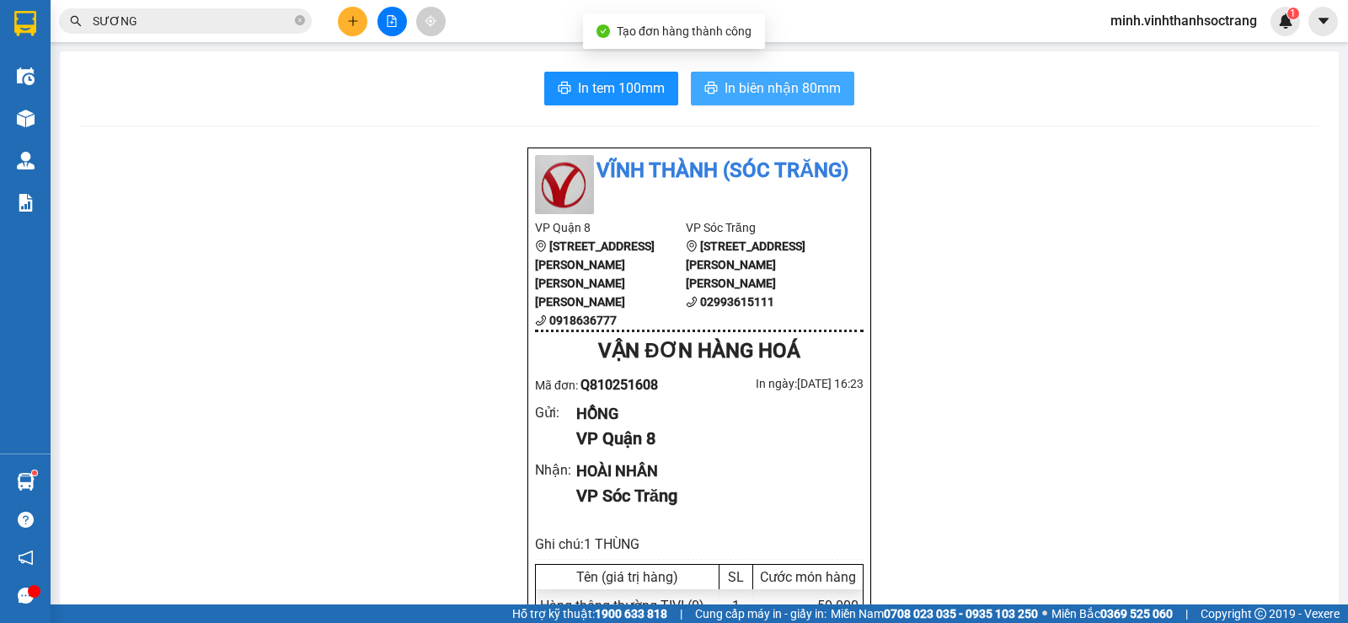
click at [757, 85] on span "In biên nhận 80mm" at bounding box center [783, 88] width 116 height 21
click at [360, 19] on button at bounding box center [352, 21] width 29 height 29
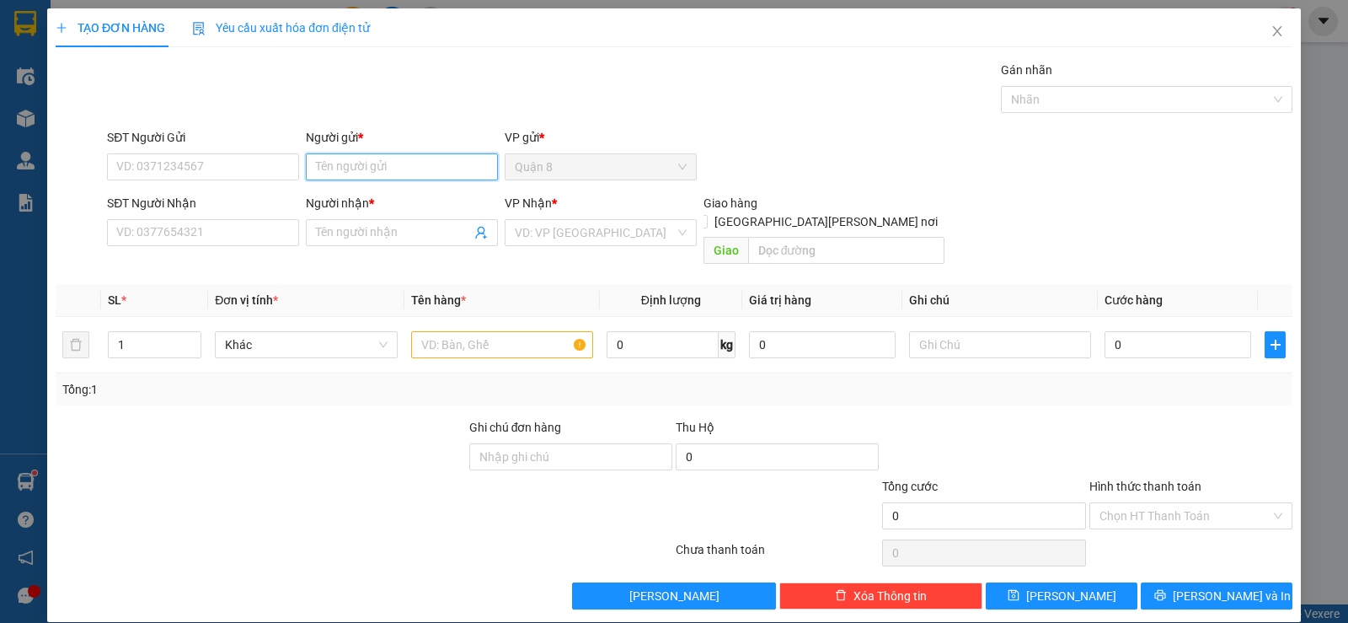
click at [382, 175] on input "Người gửi *" at bounding box center [402, 166] width 192 height 27
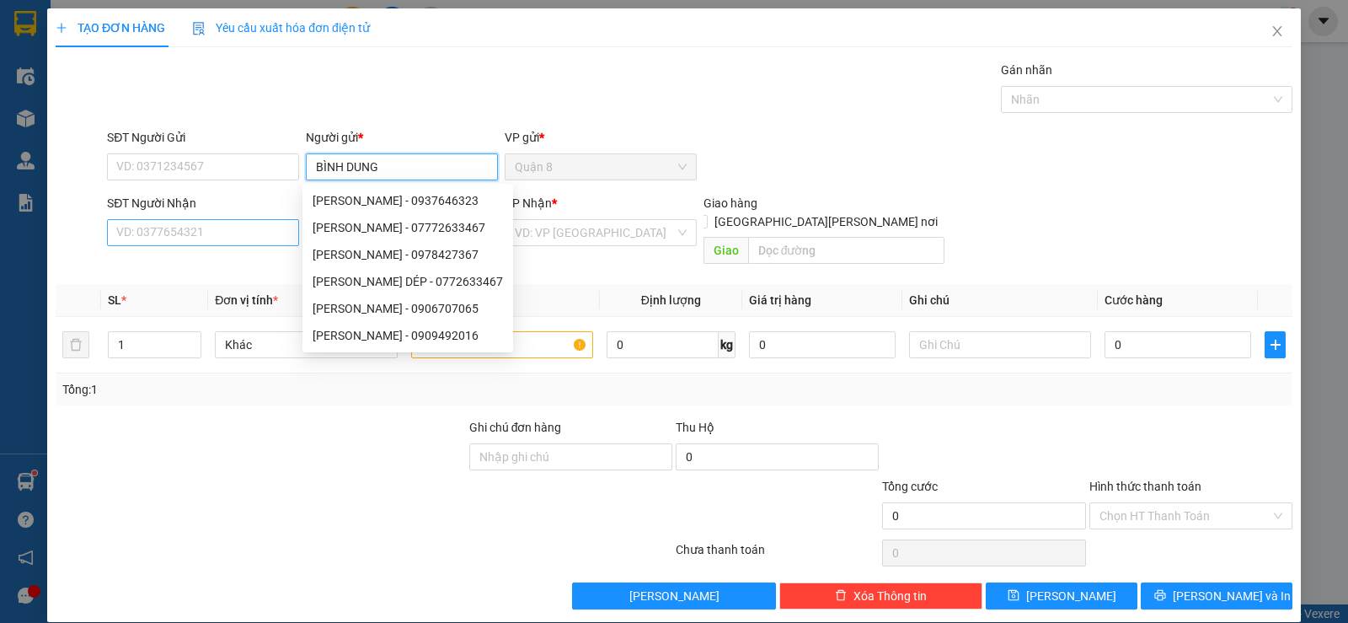
type input "BÌNH DUNG"
click at [221, 235] on input "SĐT Người Nhận" at bounding box center [203, 232] width 192 height 27
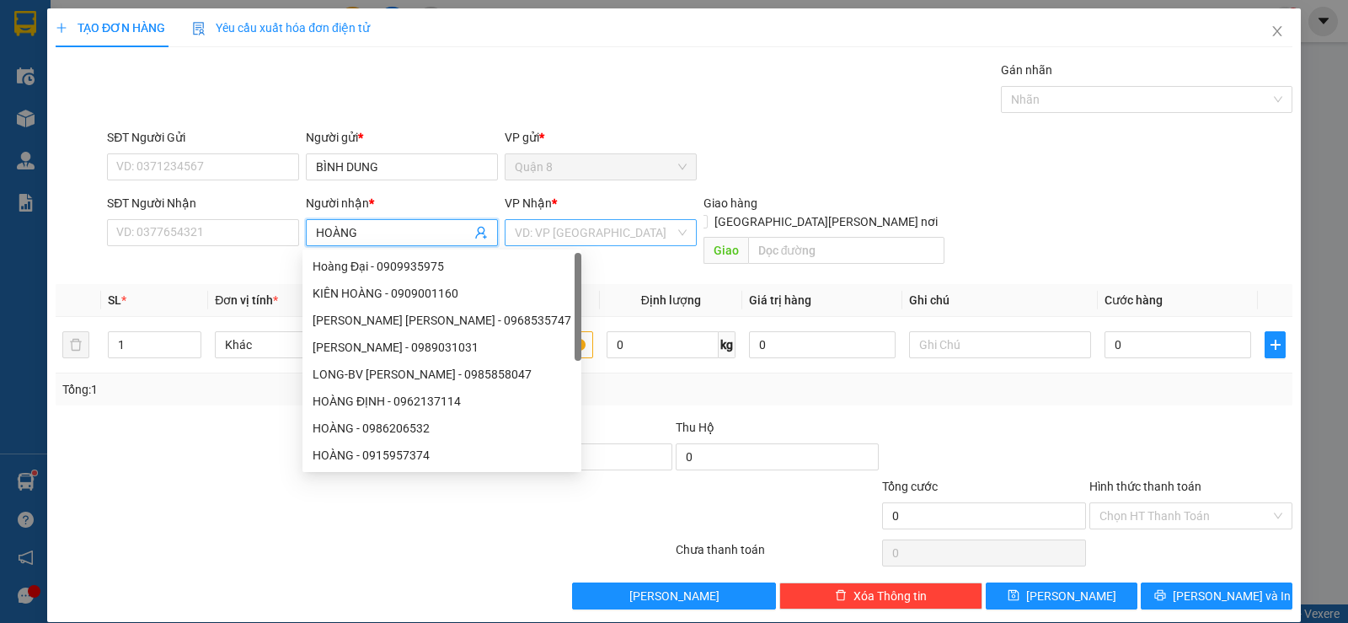
type input "HOÀNG"
click at [637, 225] on input "search" at bounding box center [595, 232] width 160 height 25
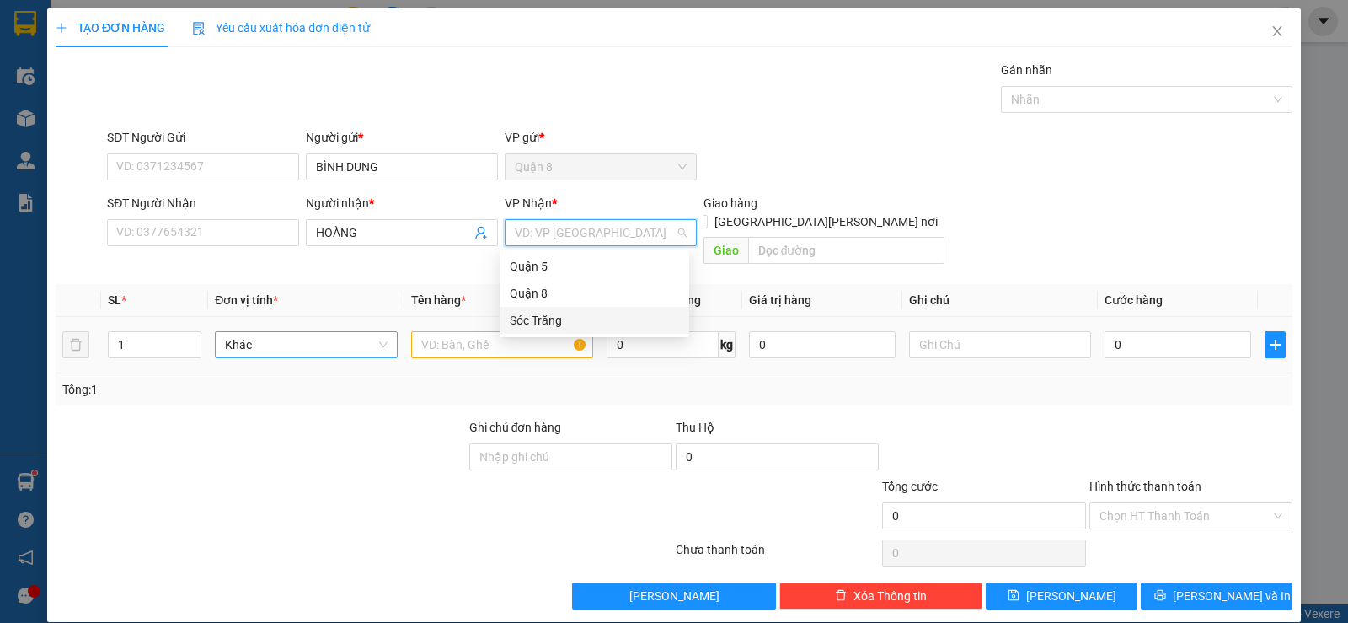
drag, startPoint x: 559, startPoint y: 320, endPoint x: 217, endPoint y: 314, distance: 342.1
click at [554, 321] on div "Sóc Trăng" at bounding box center [594, 320] width 169 height 19
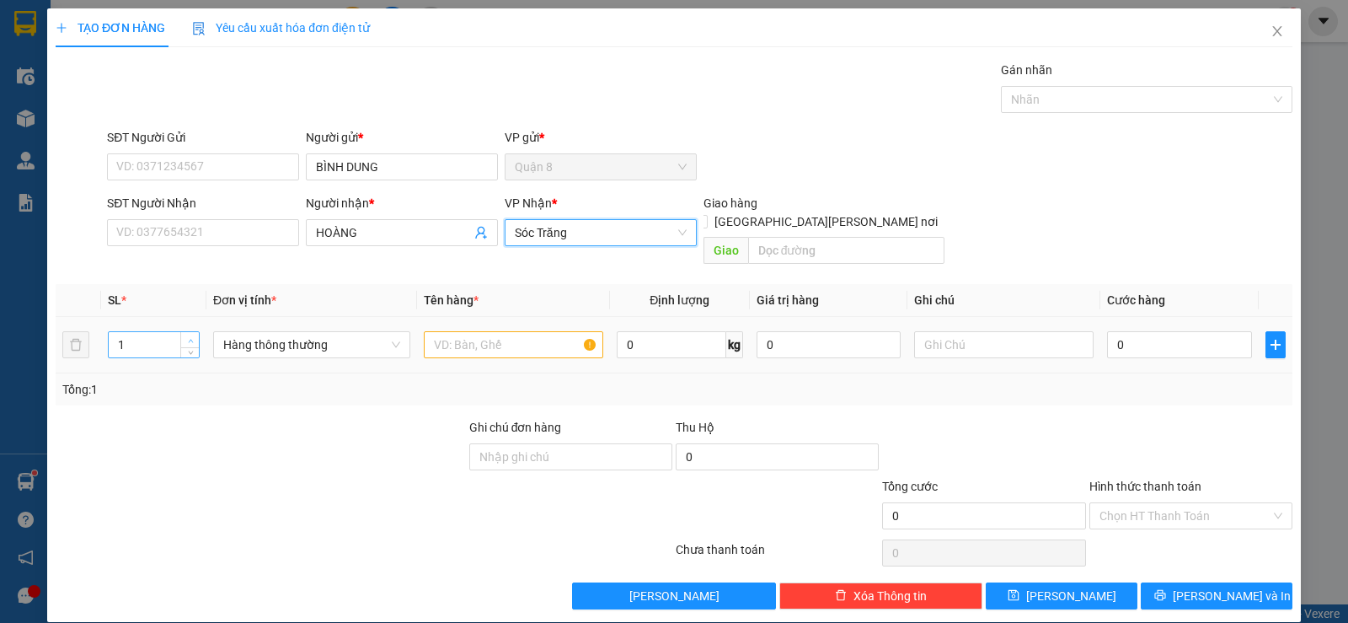
type input "2"
click at [193, 335] on span "up" at bounding box center [190, 340] width 10 height 10
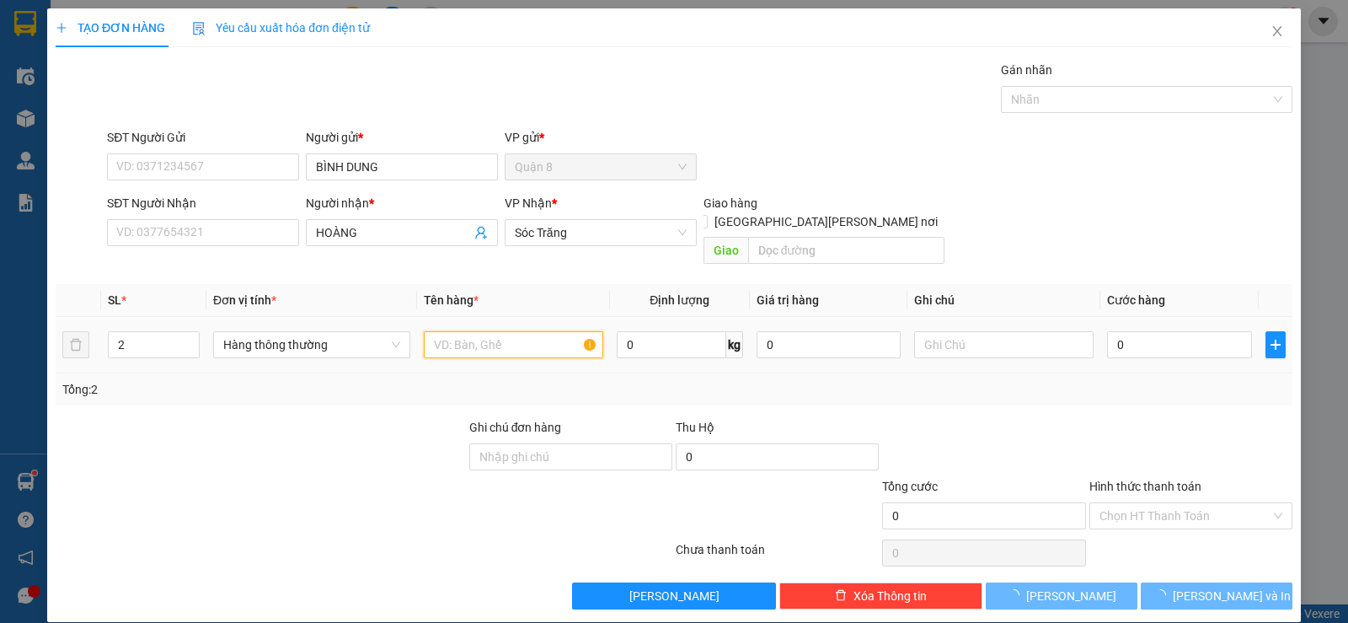
click at [486, 331] on input "text" at bounding box center [513, 344] width 179 height 27
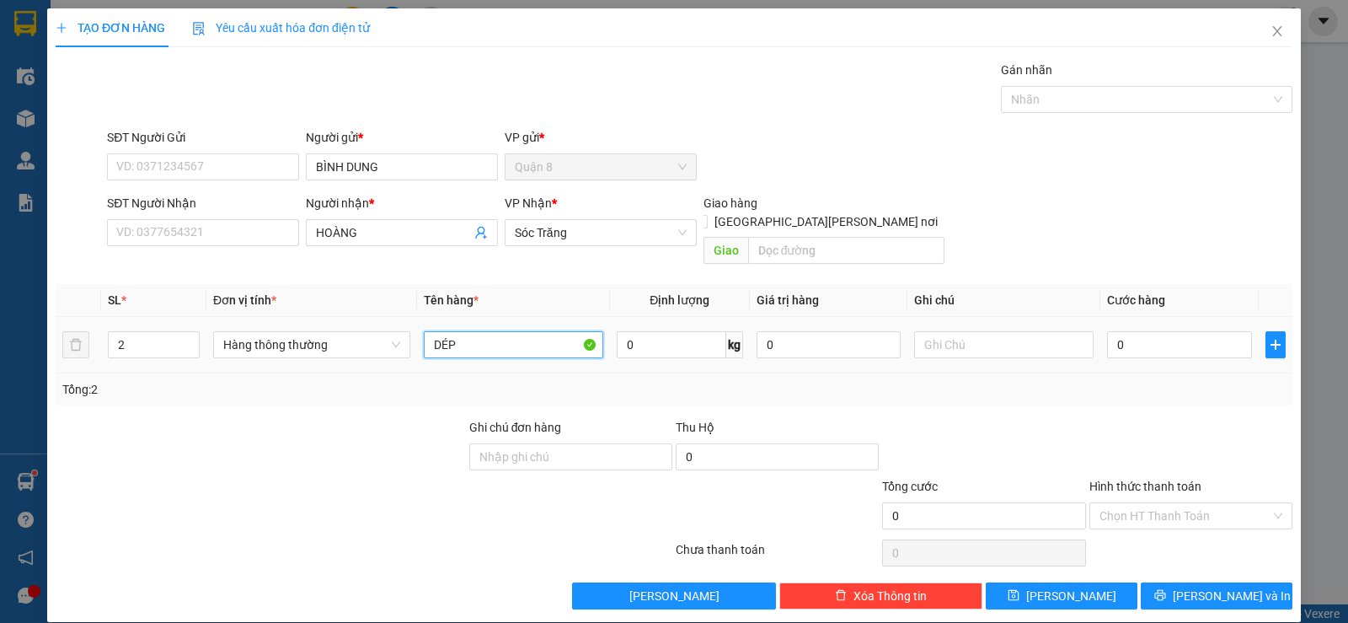
type input "DÉP"
type input "100"
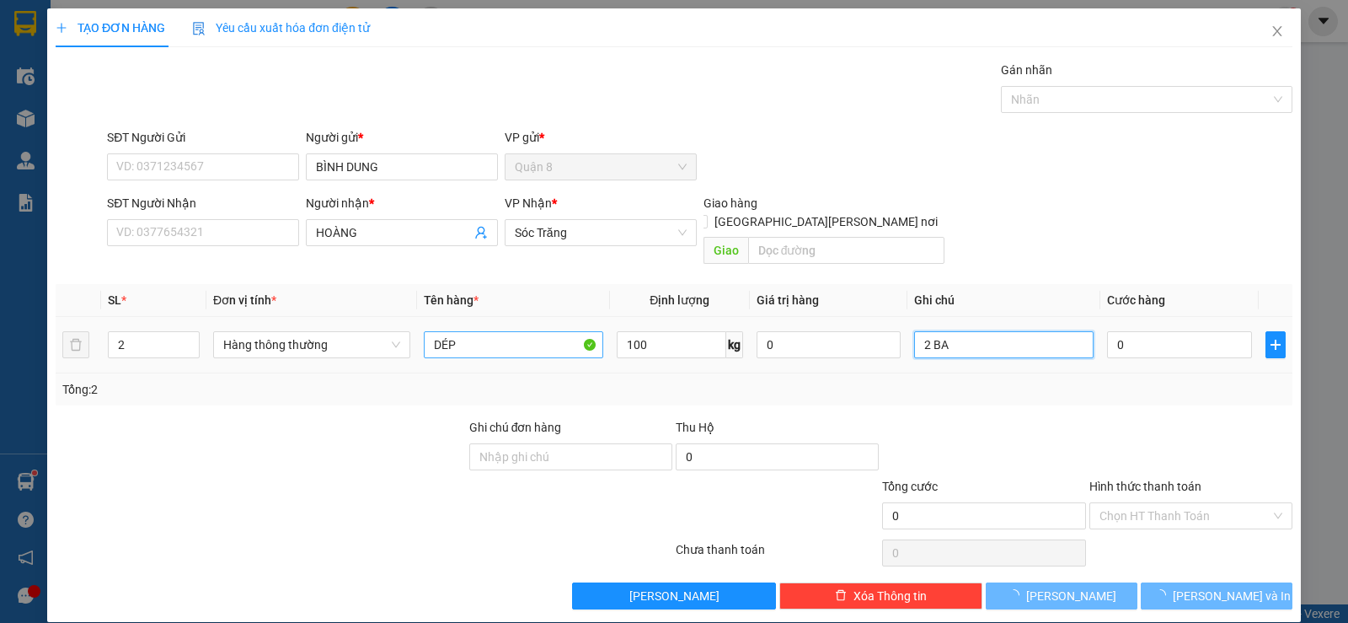
type input "2 BAO"
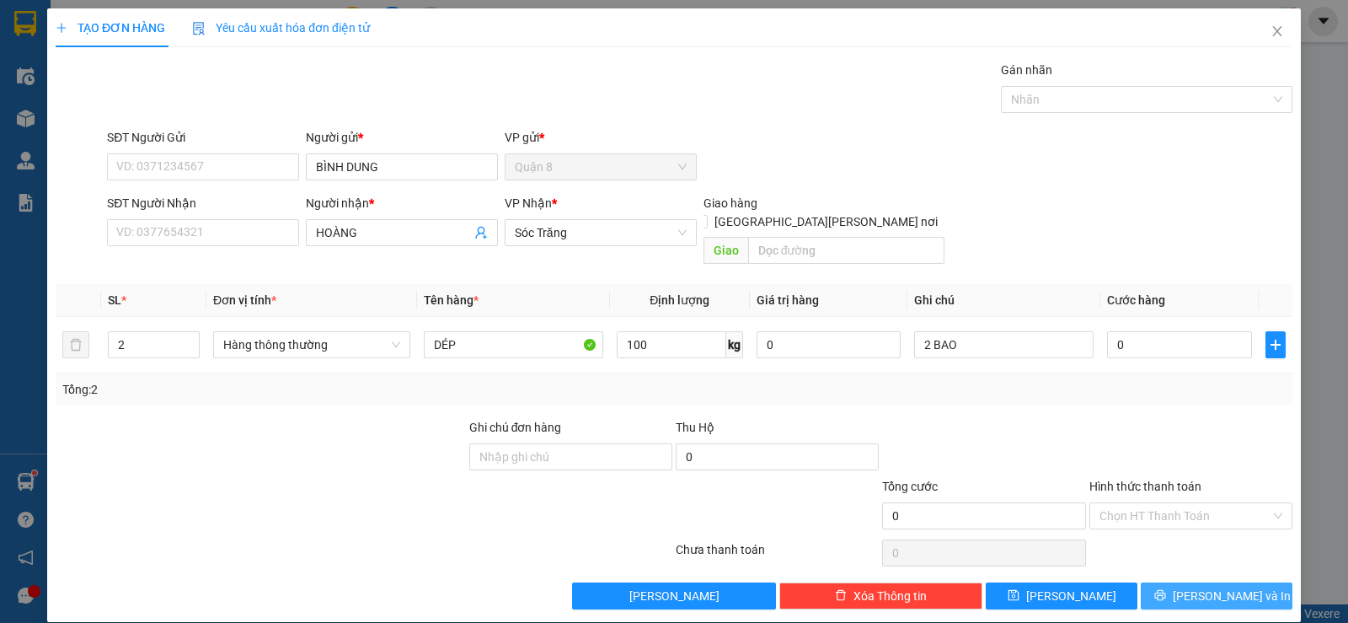
click at [1202, 586] on span "[PERSON_NAME] và In" at bounding box center [1232, 595] width 118 height 19
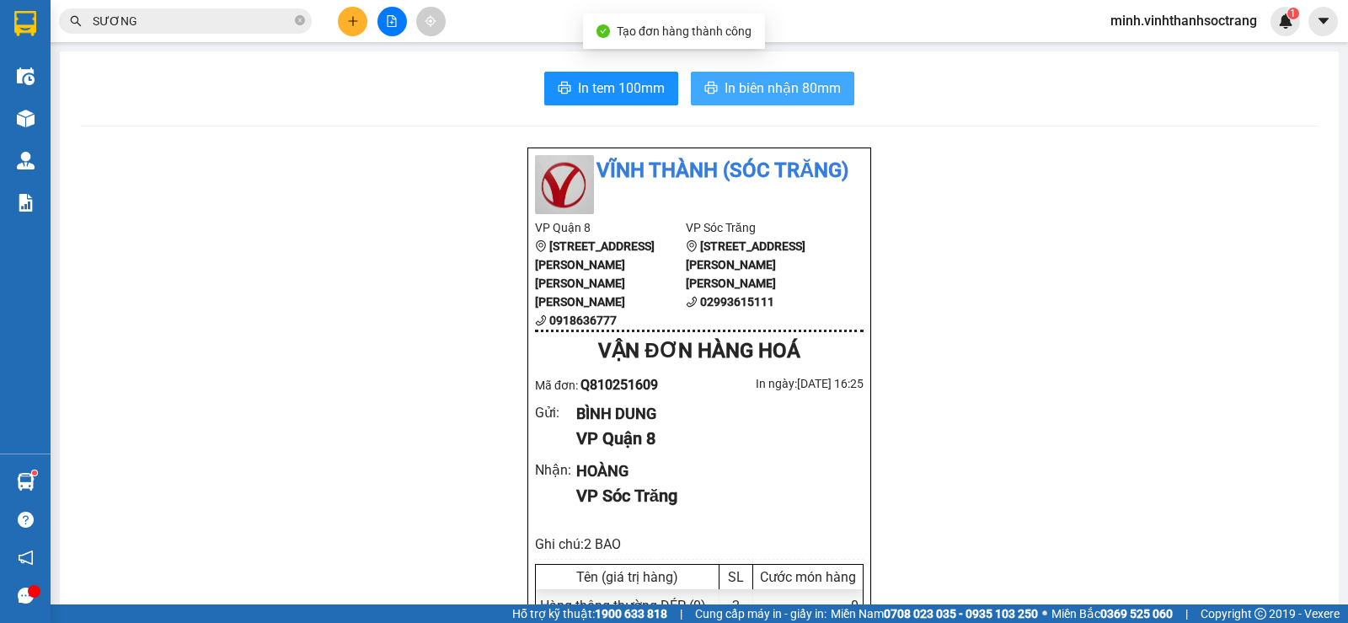
click at [828, 93] on span "In biên nhận 80mm" at bounding box center [783, 88] width 116 height 21
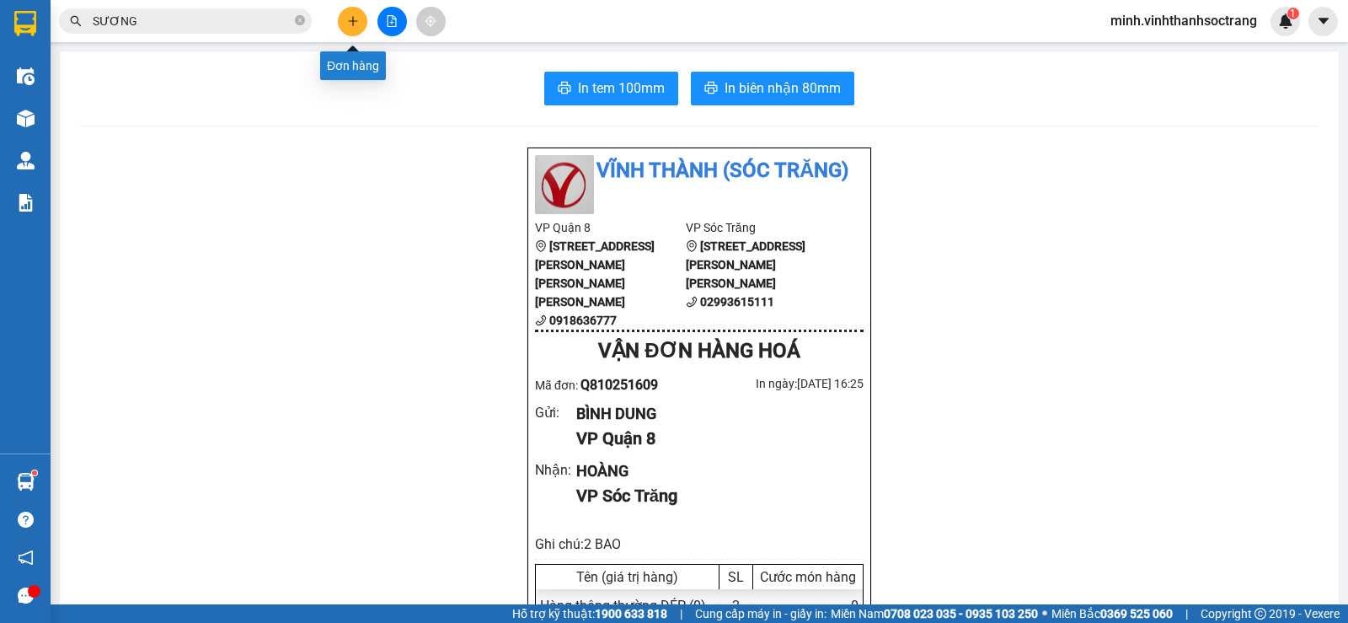
click at [350, 20] on icon "plus" at bounding box center [353, 21] width 12 height 12
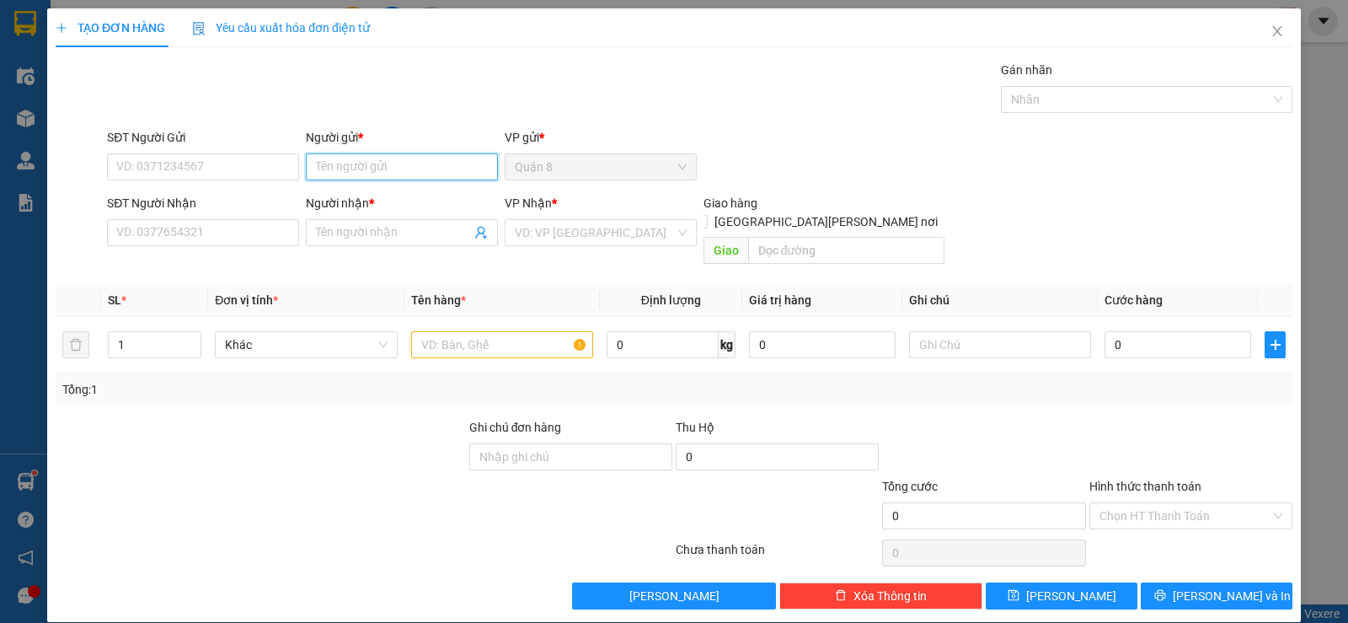
click at [350, 167] on input "Người gửi *" at bounding box center [402, 166] width 192 height 27
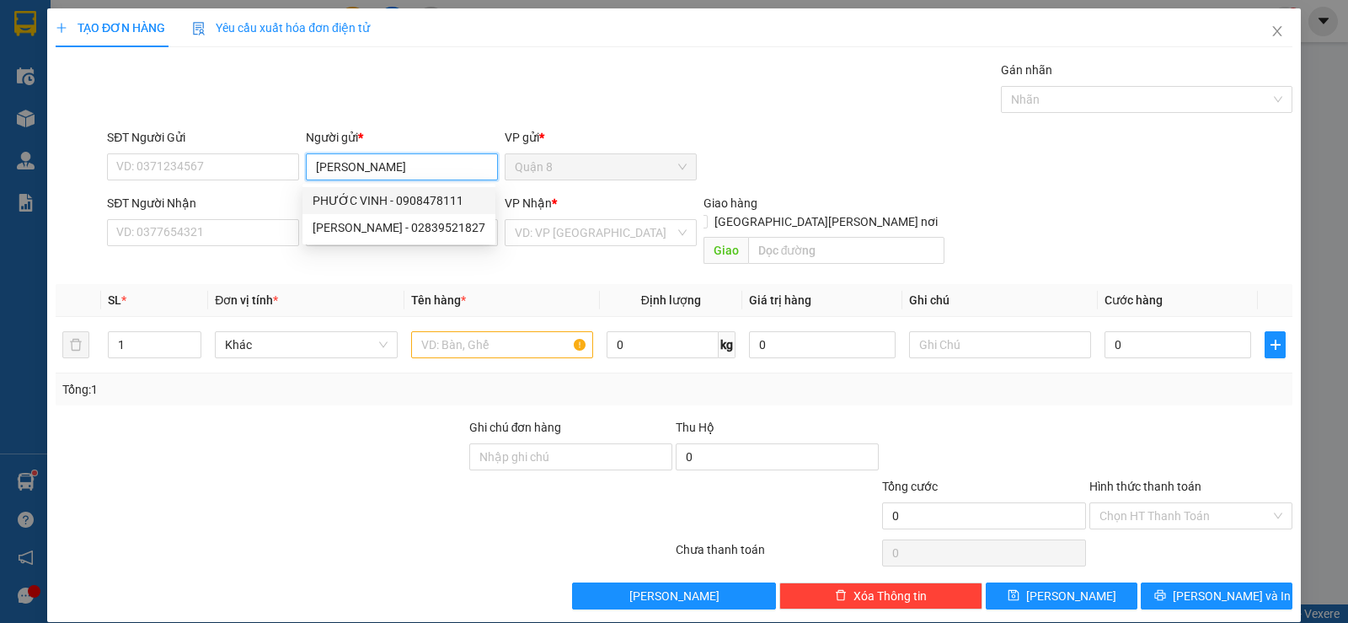
type input "[PERSON_NAME]"
click at [247, 252] on div "SĐT Người Nhận VD: 0377654321" at bounding box center [203, 223] width 192 height 59
click at [257, 230] on input "SĐT Người Nhận" at bounding box center [203, 232] width 192 height 27
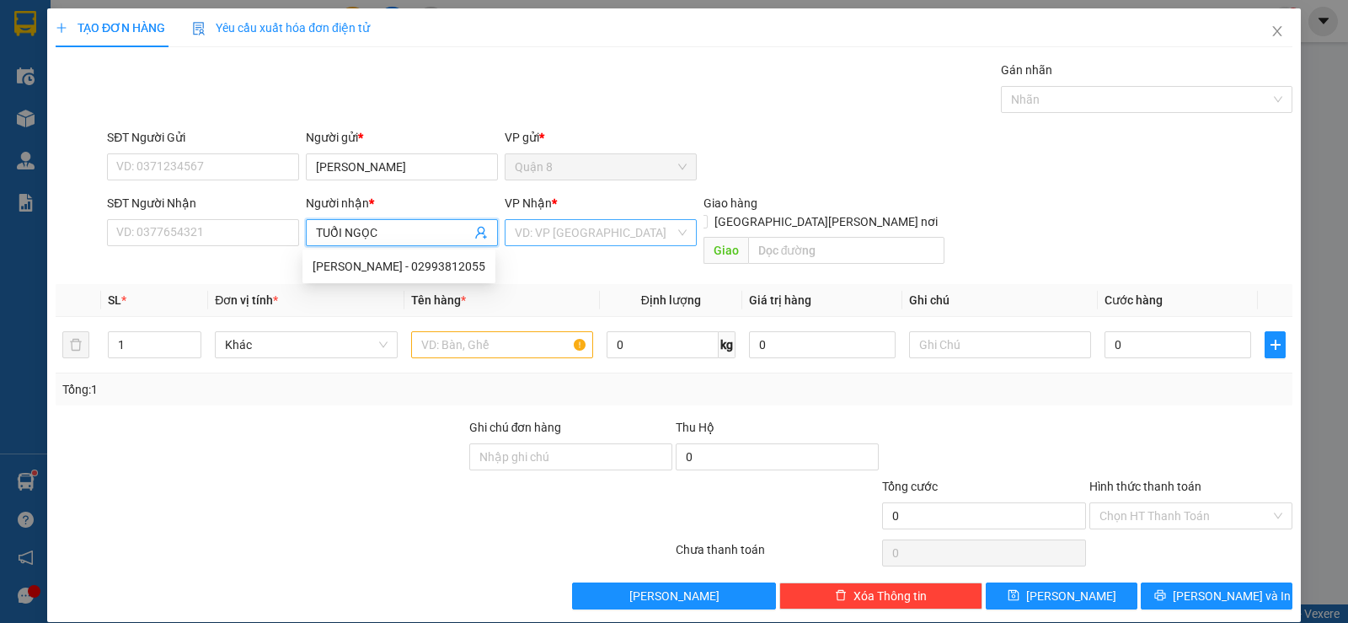
type input "TUỔI NGỌC"
click at [586, 229] on input "search" at bounding box center [595, 232] width 160 height 25
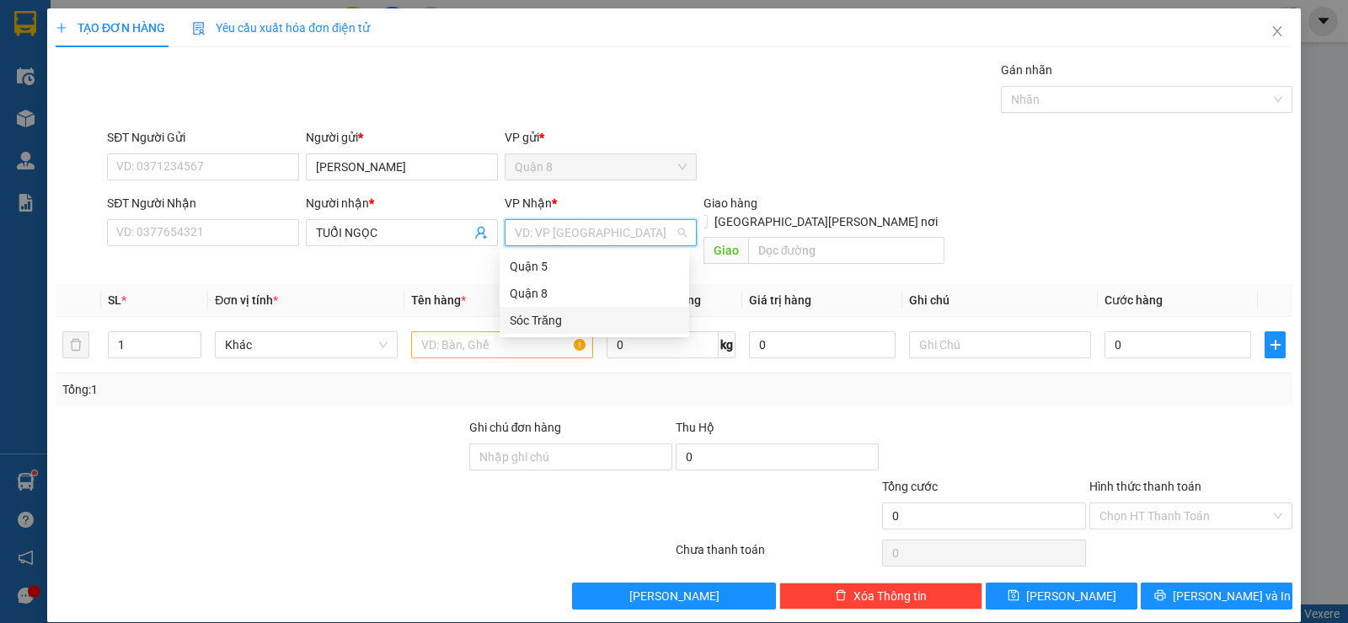
click at [537, 316] on div "Sóc Trăng" at bounding box center [594, 320] width 169 height 19
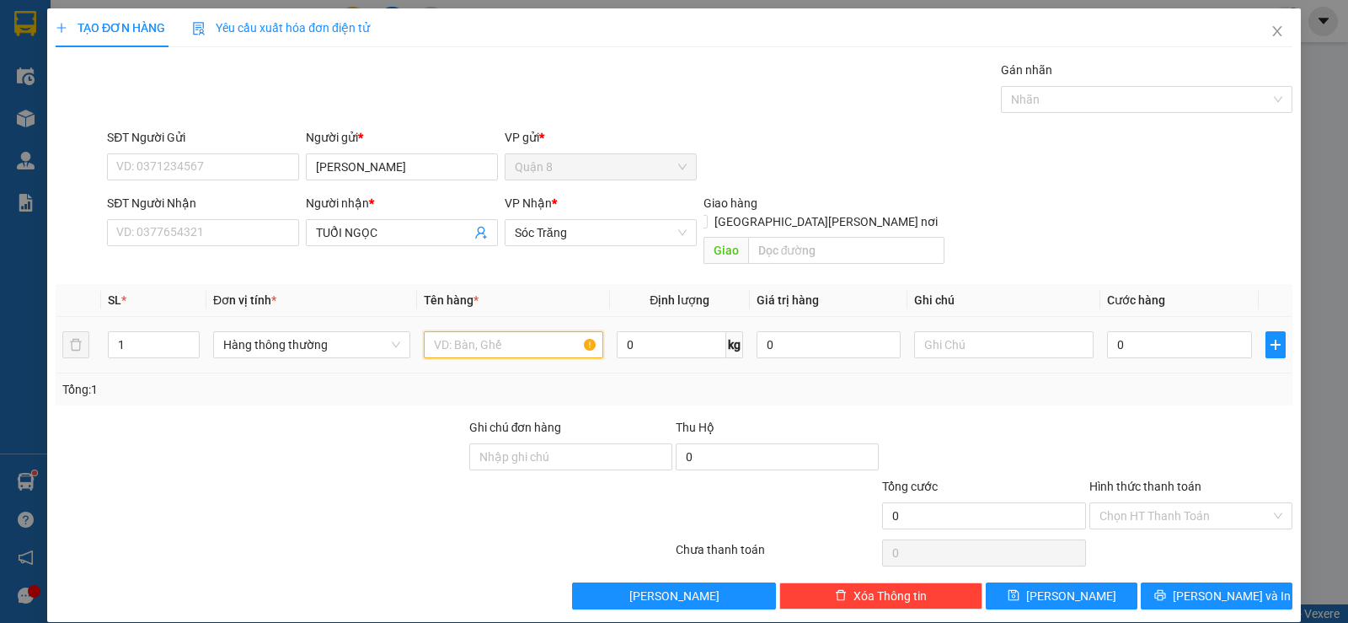
click at [485, 331] on input "text" at bounding box center [513, 344] width 179 height 27
type input "BH"
type input "2"
type input "30"
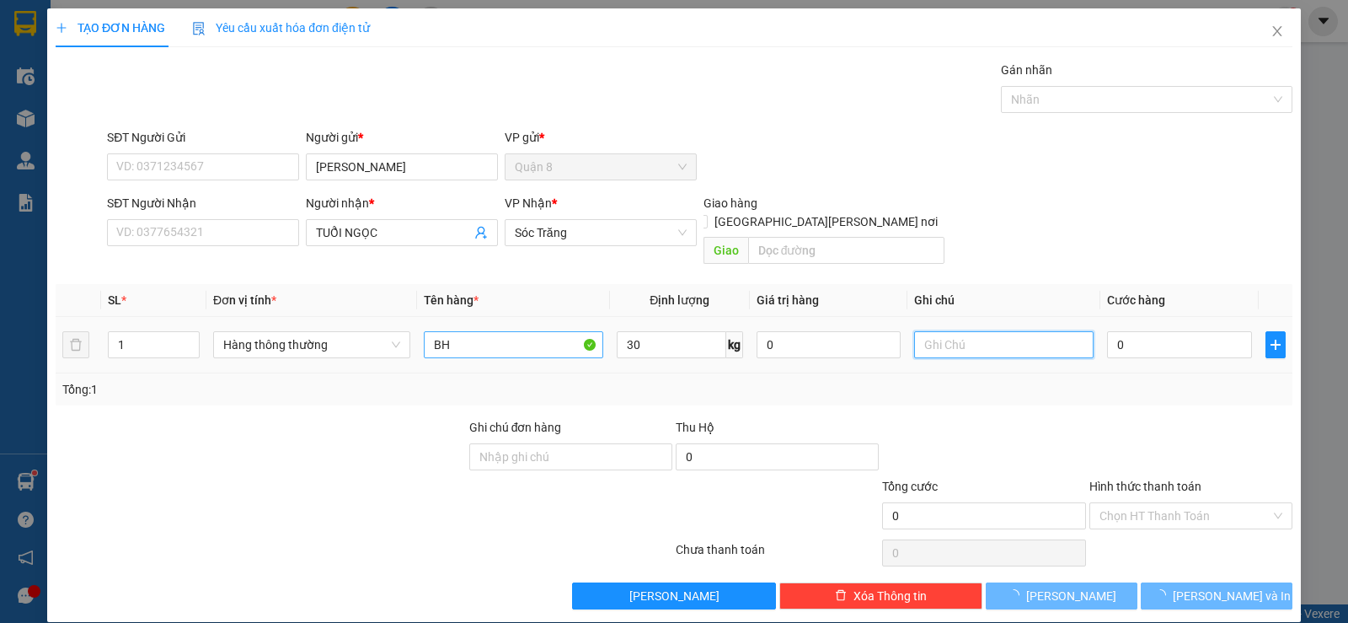
type input "3"
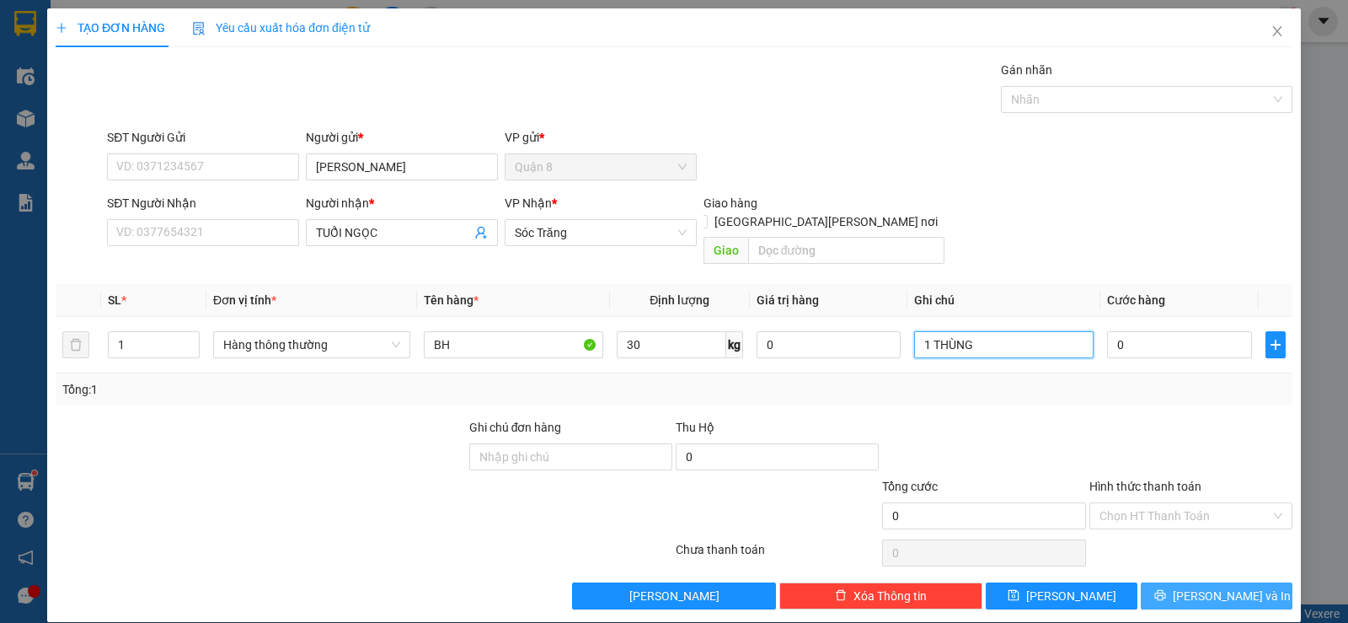
type input "1 THÙNG"
click at [1244, 582] on button "[PERSON_NAME] và In" at bounding box center [1217, 595] width 152 height 27
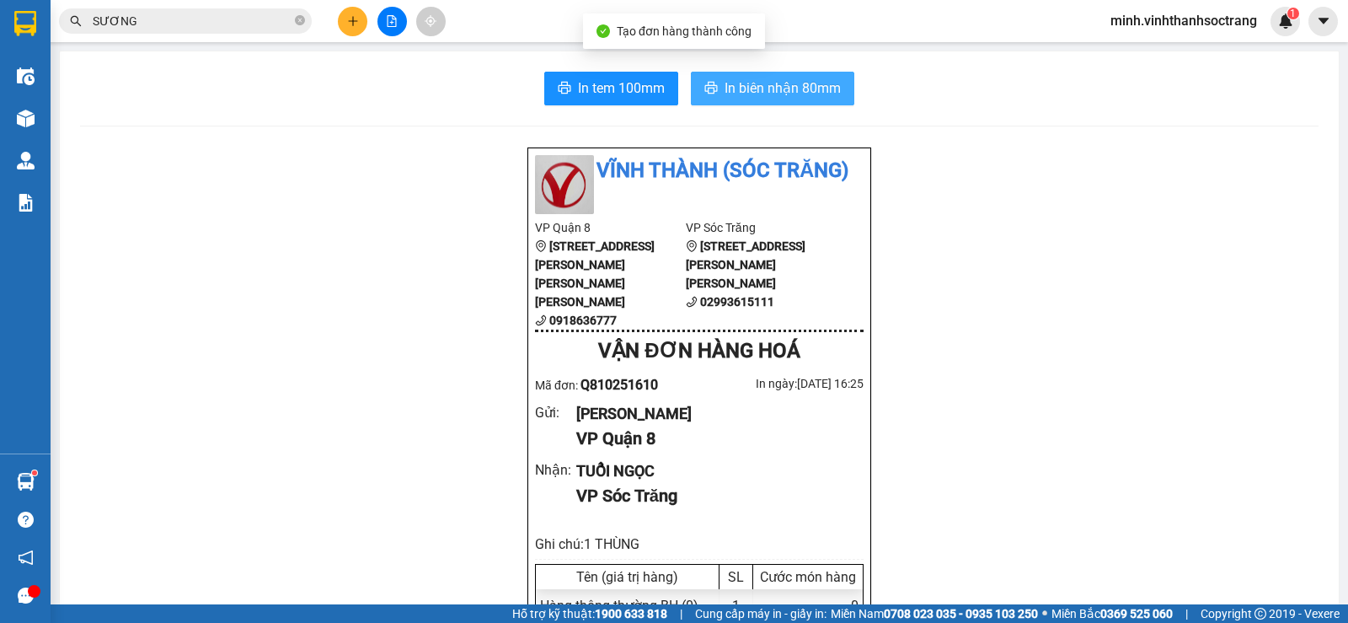
click at [825, 85] on span "In biên nhận 80mm" at bounding box center [783, 88] width 116 height 21
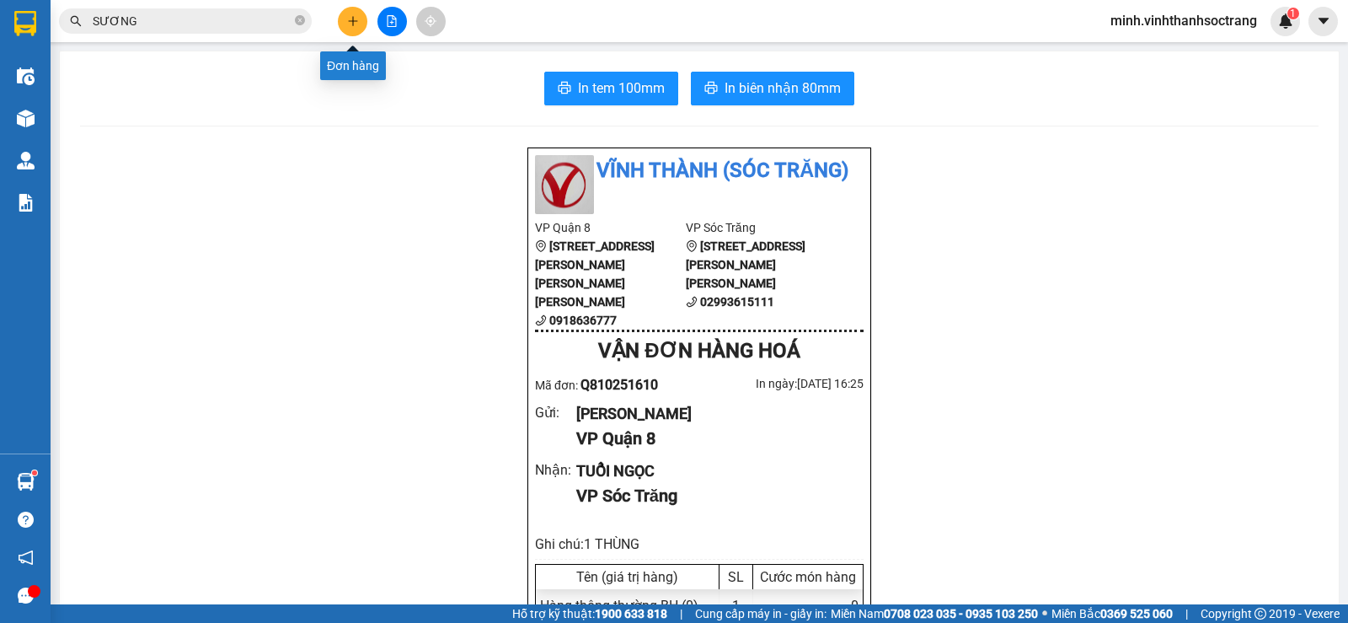
click at [343, 21] on button at bounding box center [352, 21] width 29 height 29
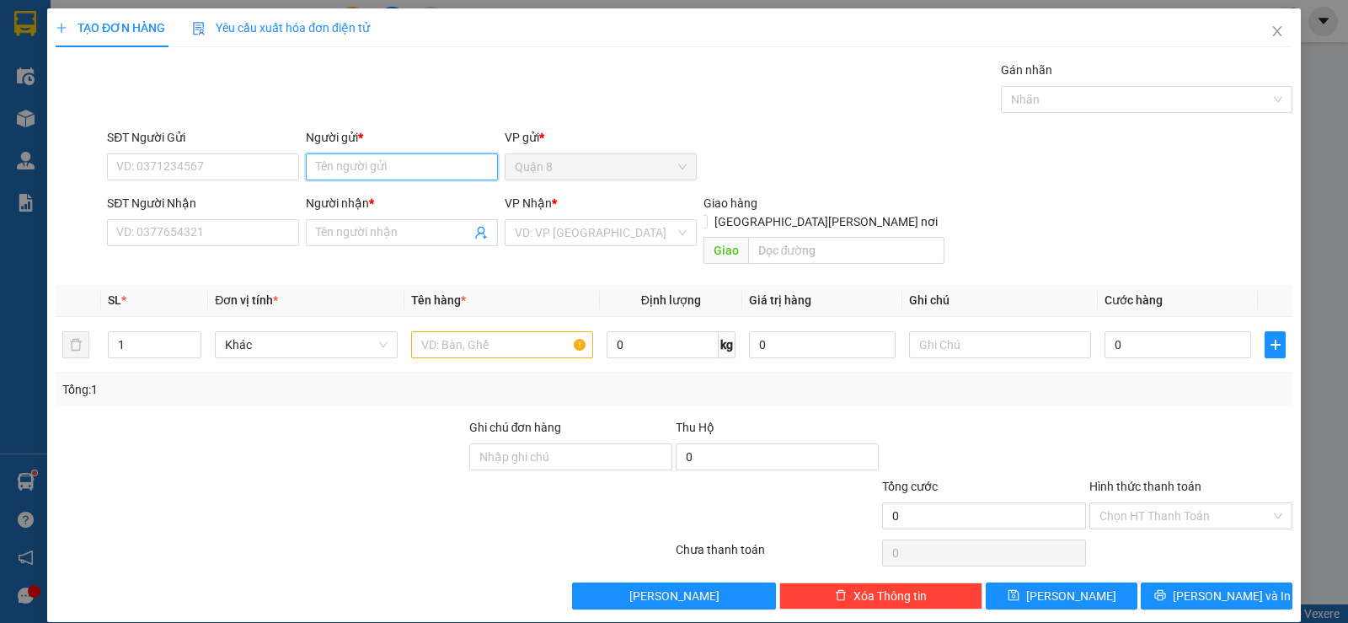
click at [402, 163] on input "Người gửi *" at bounding box center [402, 166] width 192 height 27
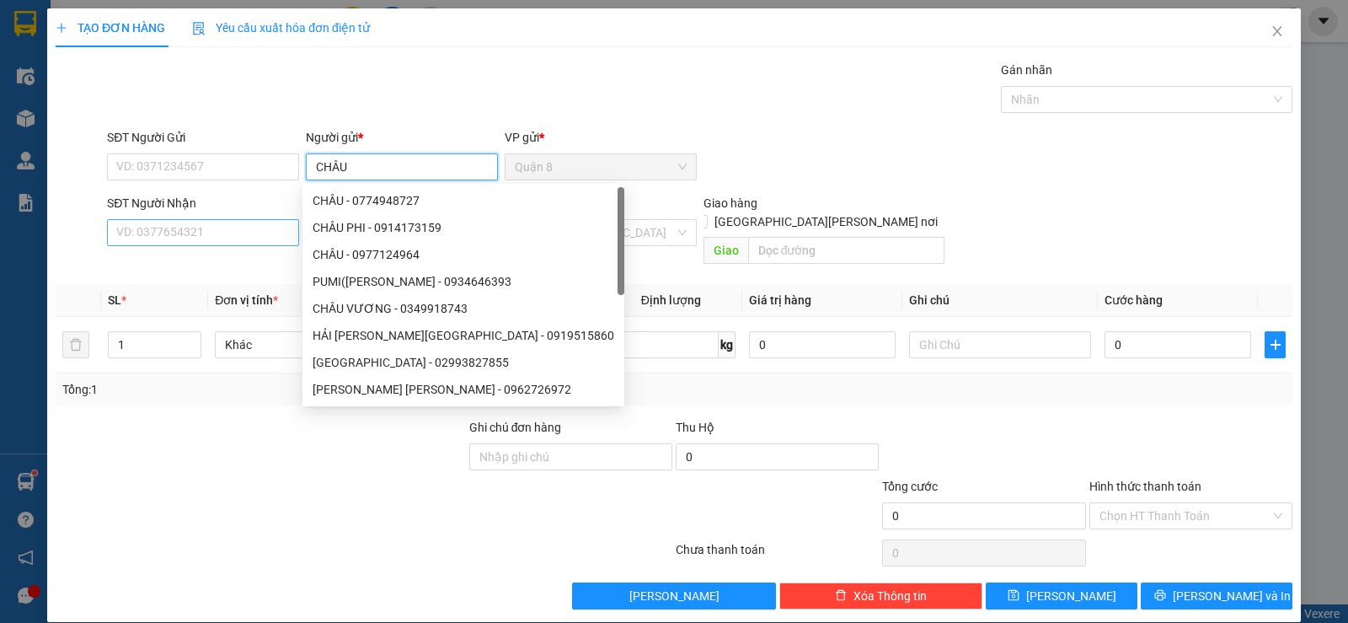
type input "CHÂU"
click at [269, 227] on input "SĐT Người Nhận" at bounding box center [203, 232] width 192 height 27
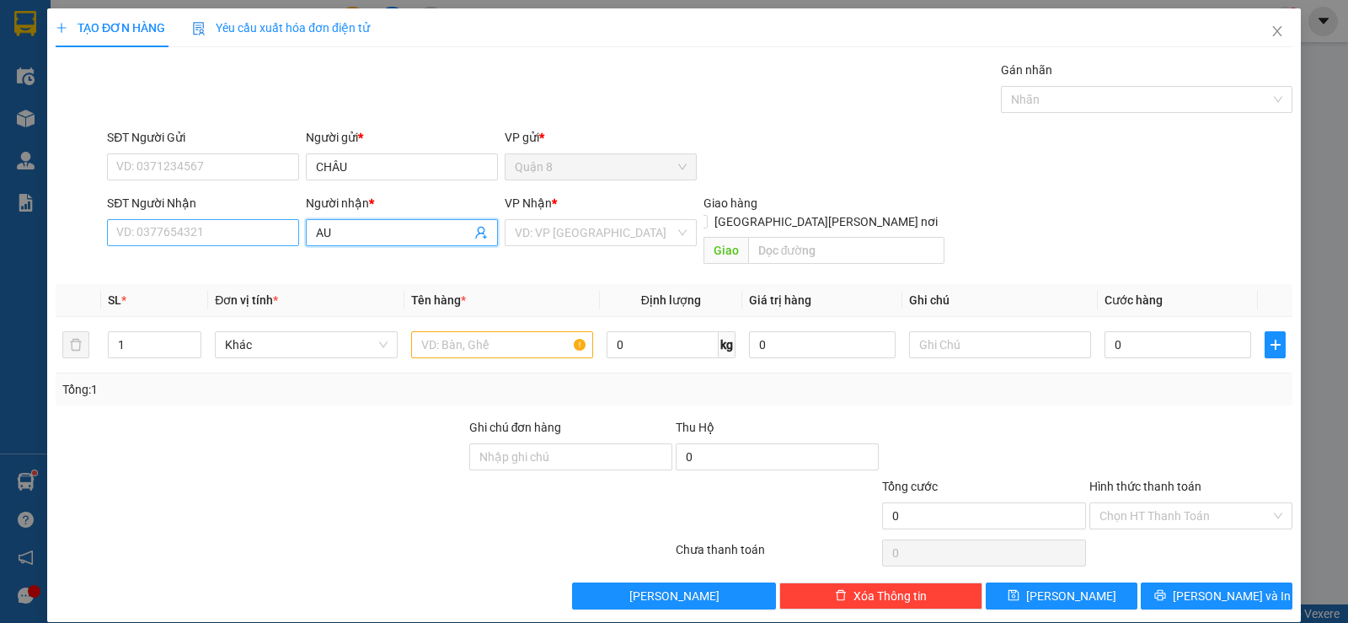
type input "A"
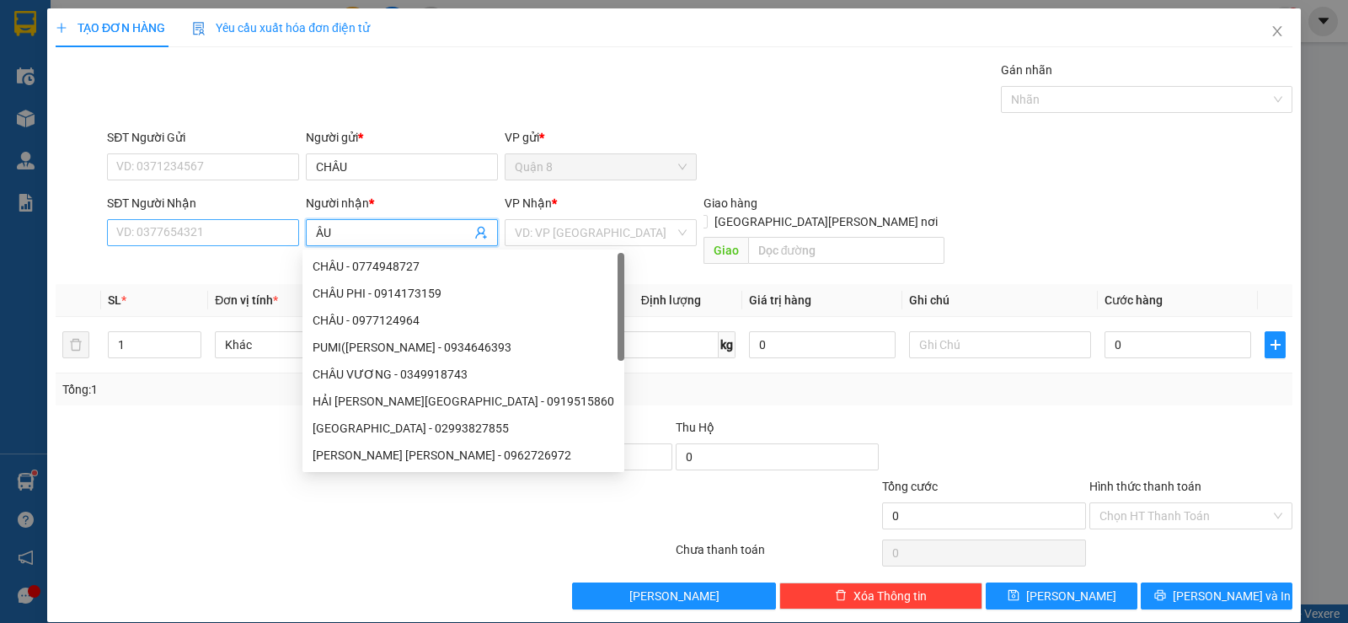
type input "Â"
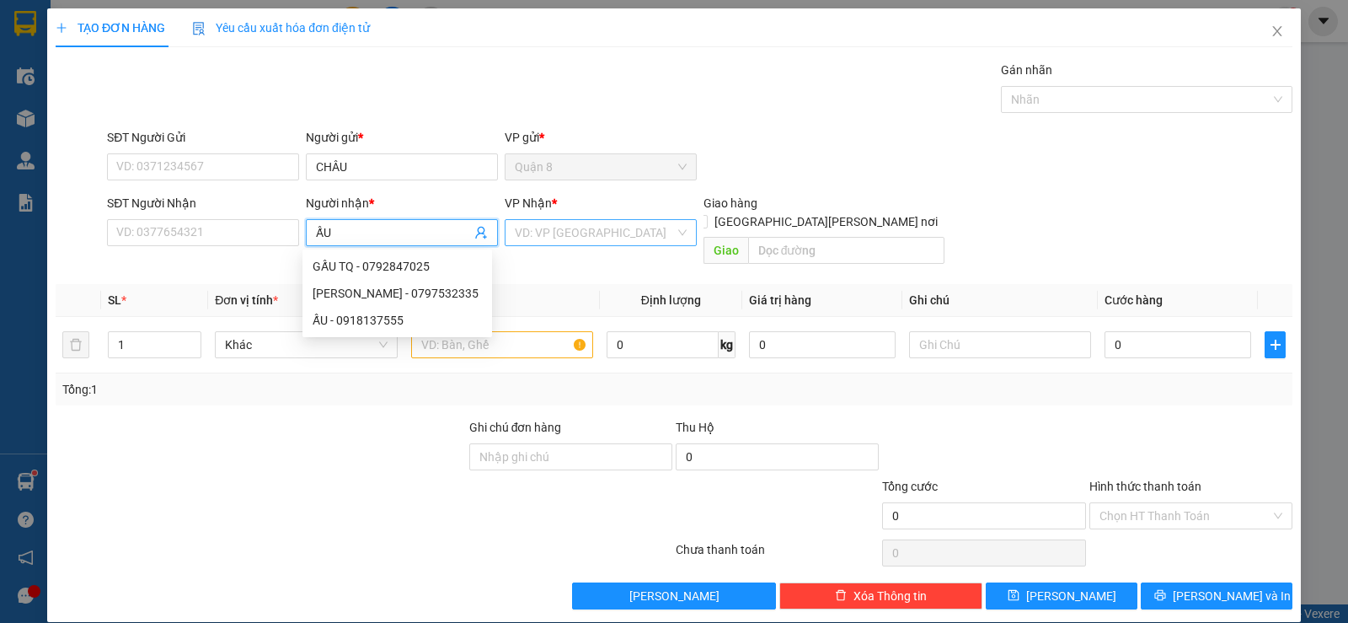
type input "ẤU"
click at [592, 226] on input "search" at bounding box center [595, 232] width 160 height 25
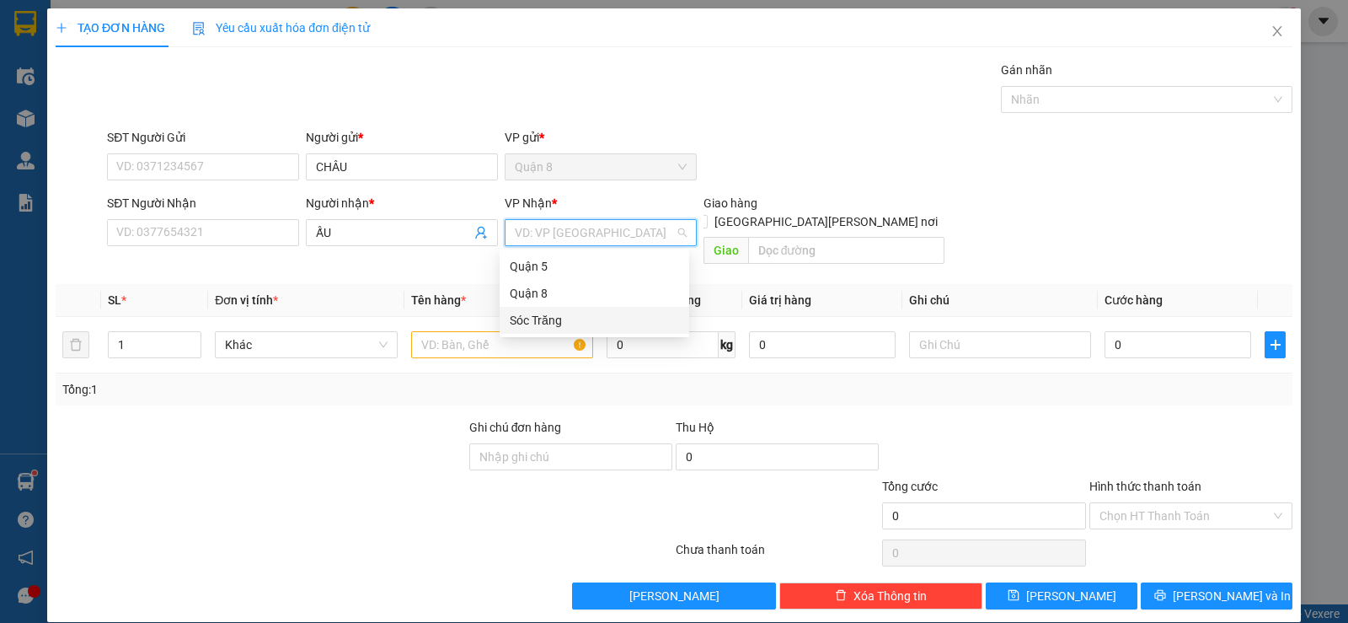
click at [561, 314] on div "Sóc Trăng" at bounding box center [594, 320] width 169 height 19
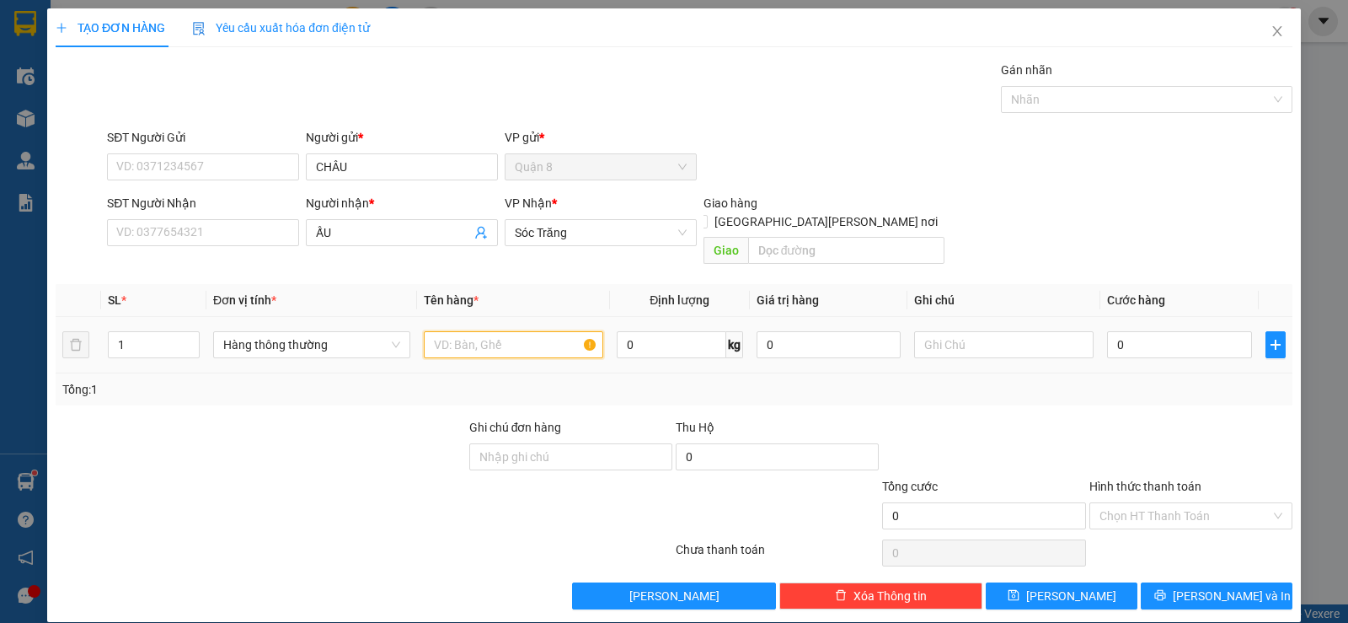
click at [501, 334] on input "text" at bounding box center [513, 344] width 179 height 27
type input "PT"
type input "10"
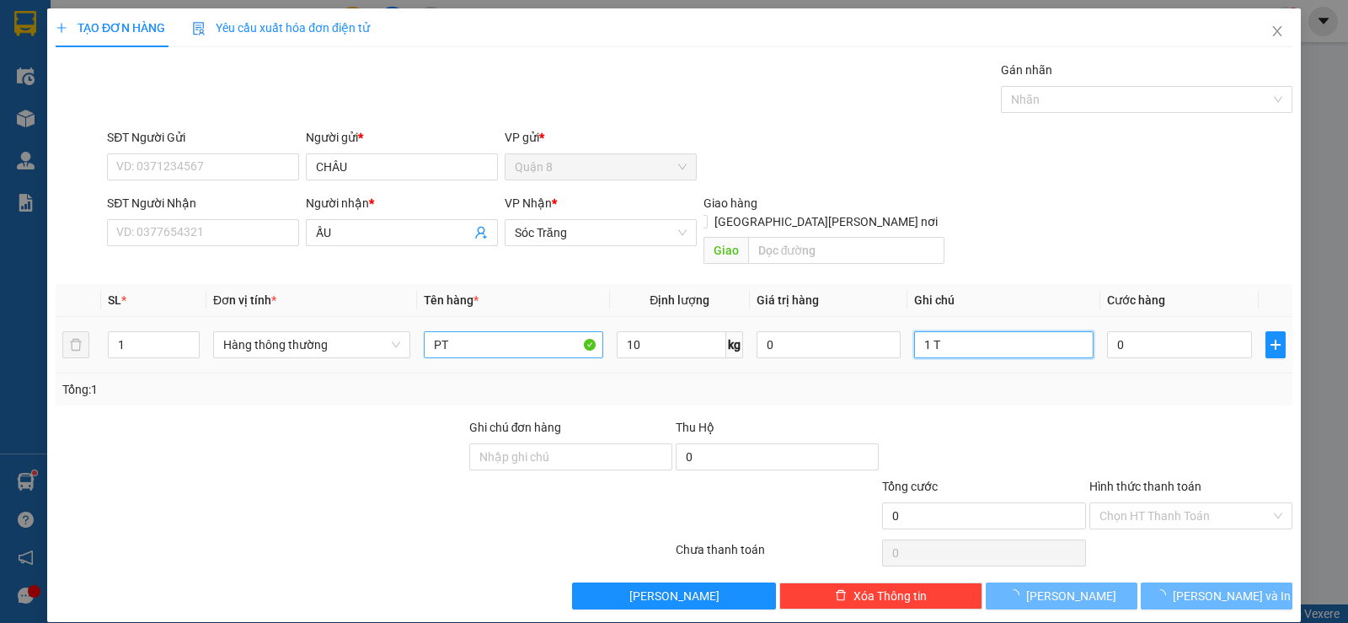
type input "1 TH"
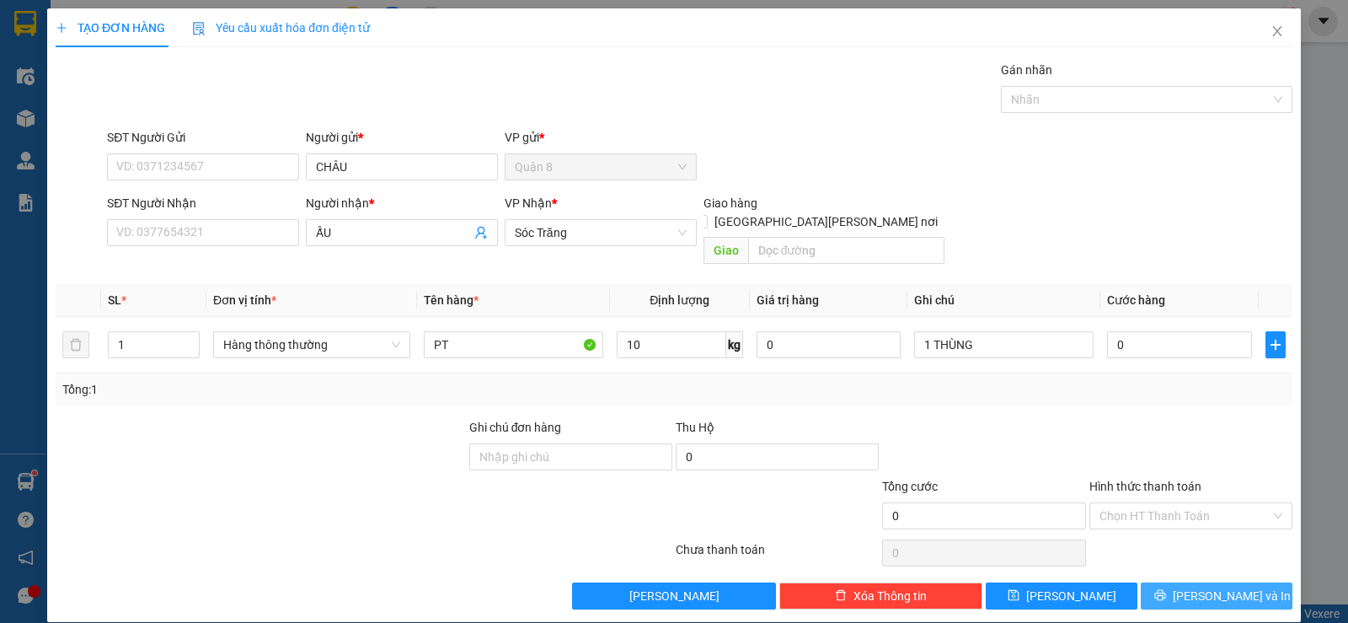
click at [1166, 589] on icon "printer" at bounding box center [1160, 595] width 12 height 12
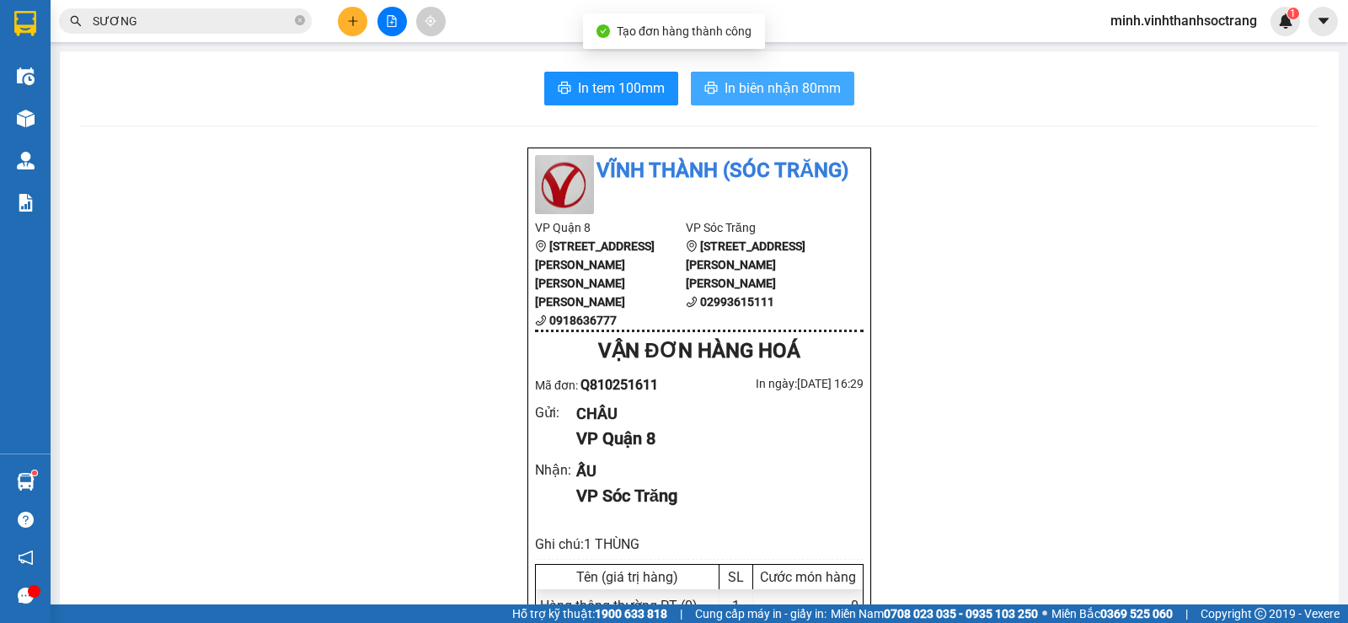
click at [725, 87] on span "In biên nhận 80mm" at bounding box center [783, 88] width 116 height 21
